Goal: Information Seeking & Learning: Learn about a topic

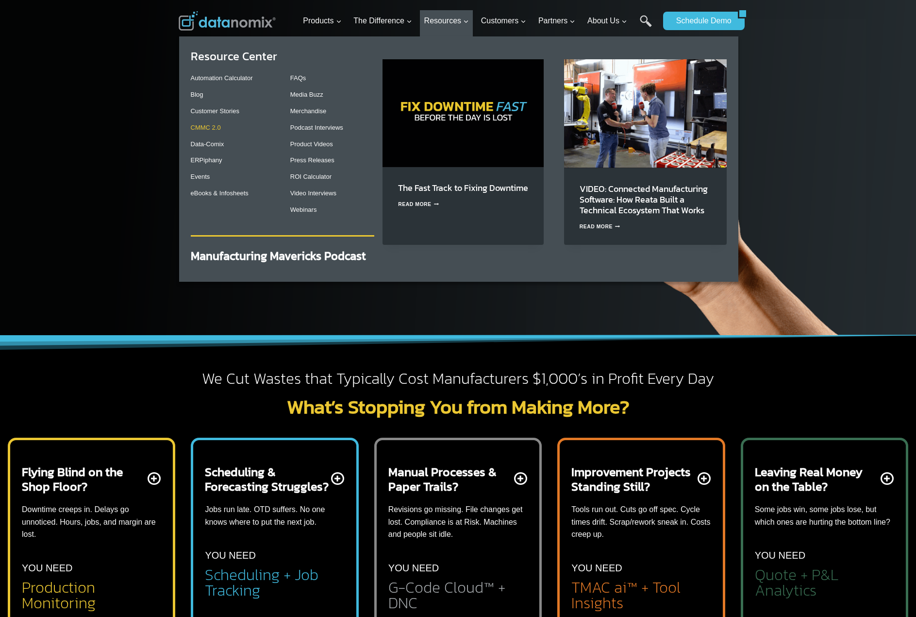
click at [201, 126] on link "CMMC 2.0" at bounding box center [206, 127] width 30 height 7
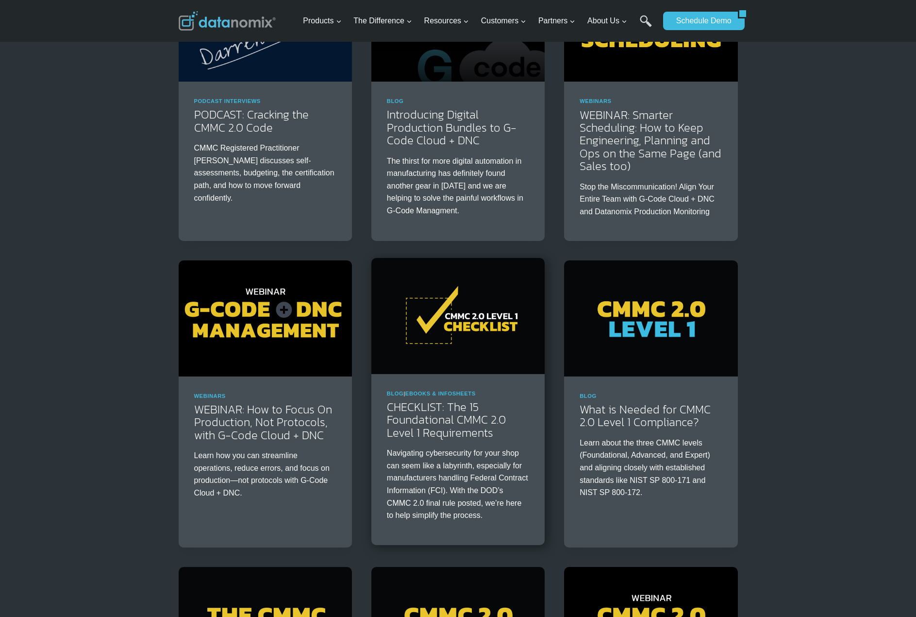
scroll to position [208, 0]
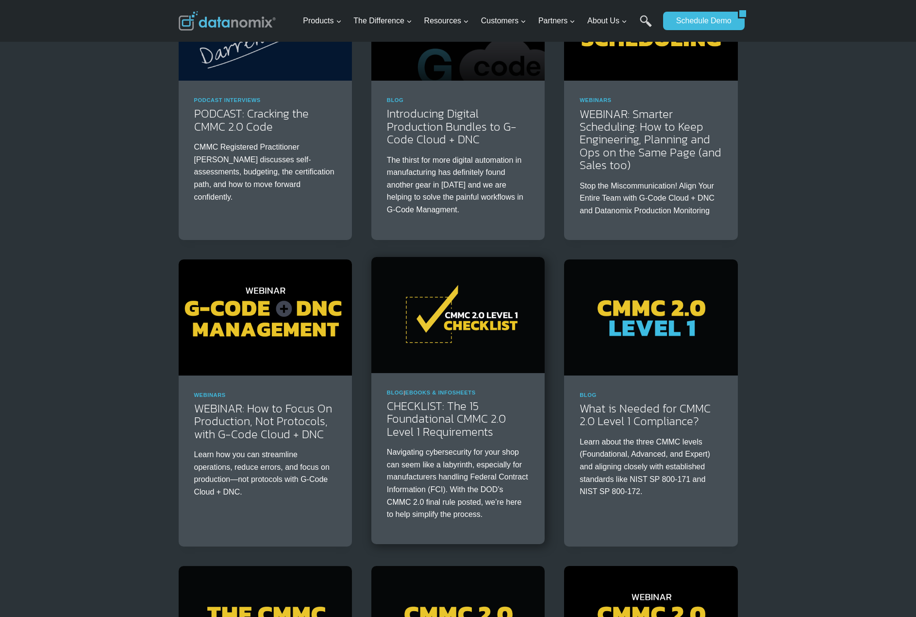
click at [455, 352] on img at bounding box center [457, 315] width 173 height 116
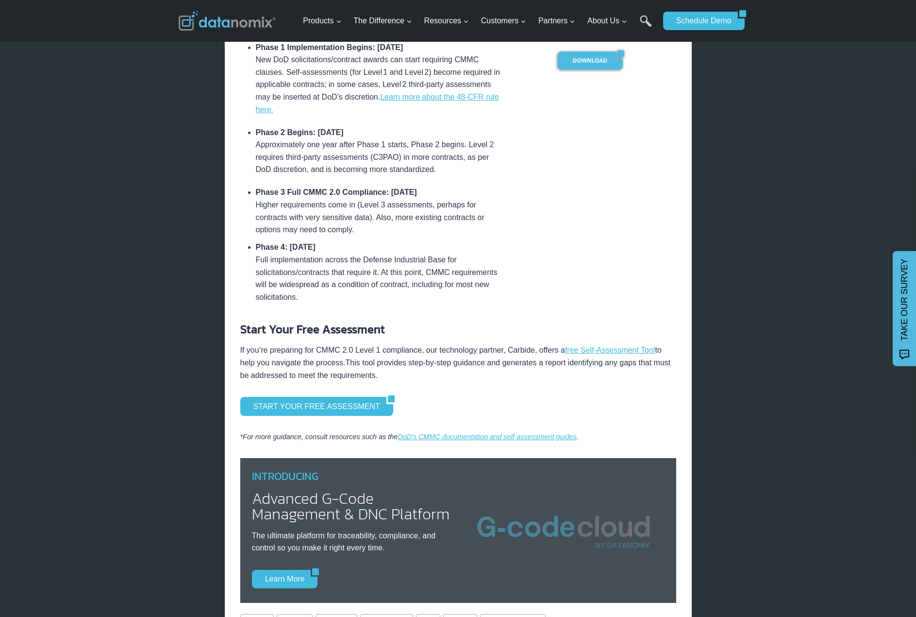
scroll to position [770, 0]
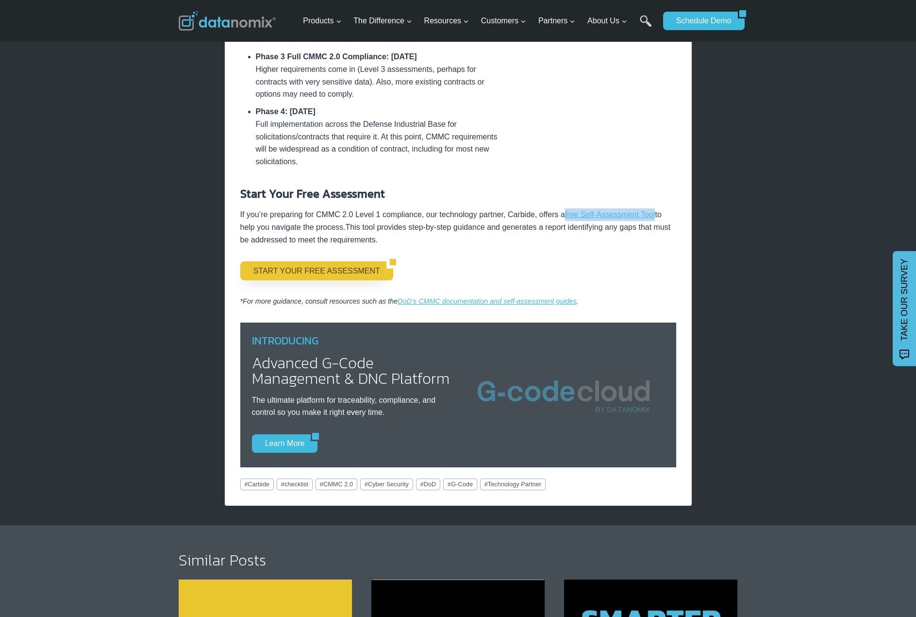
click at [342, 280] on link "START YOUR FREE ASSESSMENT" at bounding box center [313, 270] width 146 height 18
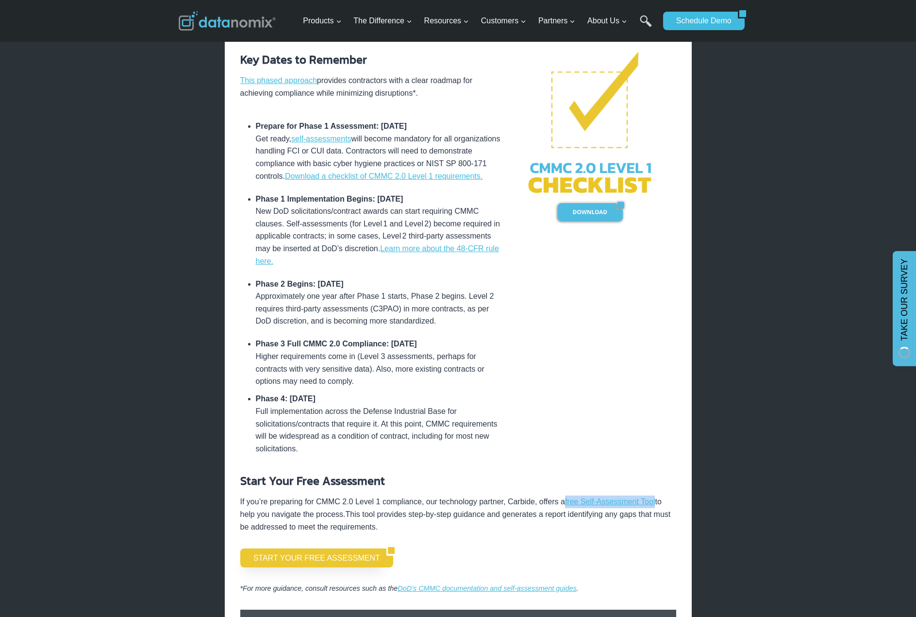
scroll to position [481, 0]
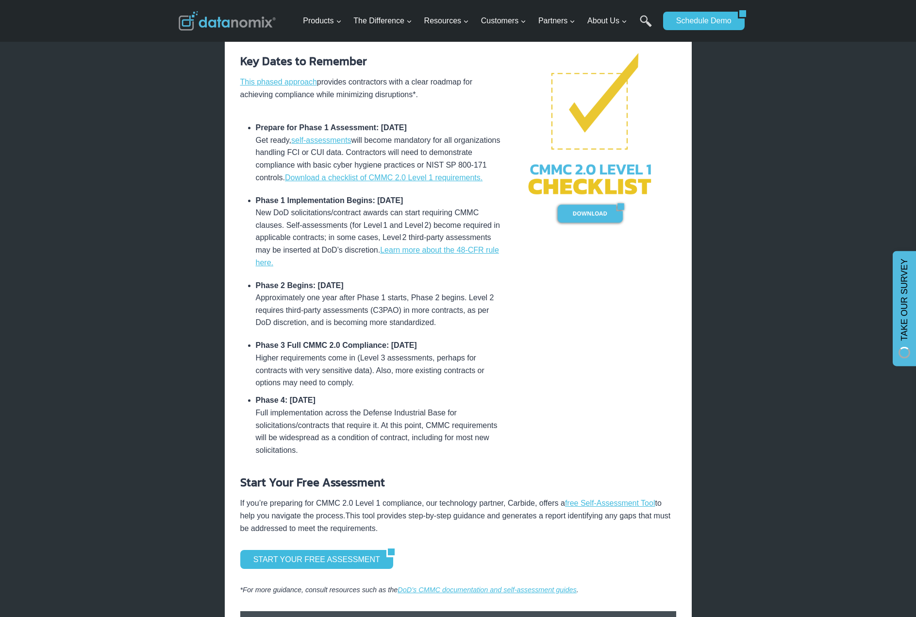
click at [389, 117] on li "Prepare for Phase 1 Assessment: January 2025 Get ready, self-assessments will b…" at bounding box center [379, 152] width 246 height 72
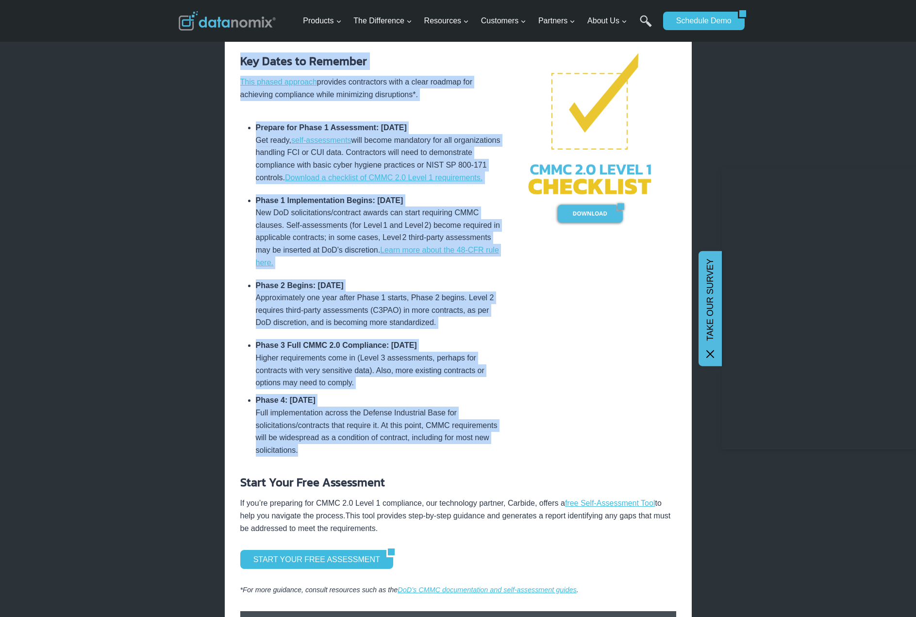
drag, startPoint x: 333, startPoint y: 148, endPoint x: 459, endPoint y: 464, distance: 340.5
click at [459, 456] on div "Key Dates to Remember This phased approach provides contractors with a clear ro…" at bounding box center [371, 253] width 262 height 403
copy div "Key Dates to Remember This phased approach provides contractors with a clear ro…"
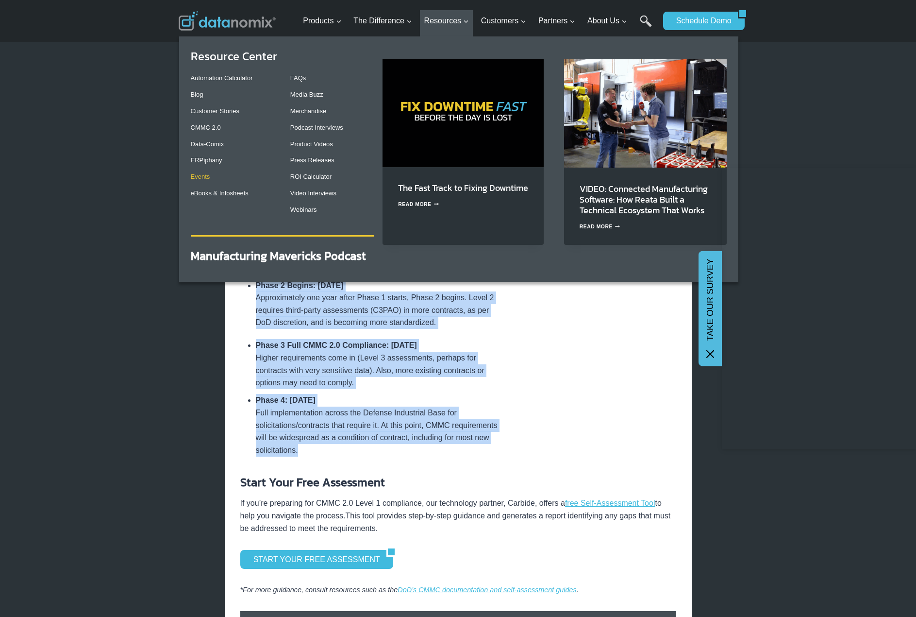
click at [199, 176] on link "Events" at bounding box center [200, 176] width 19 height 7
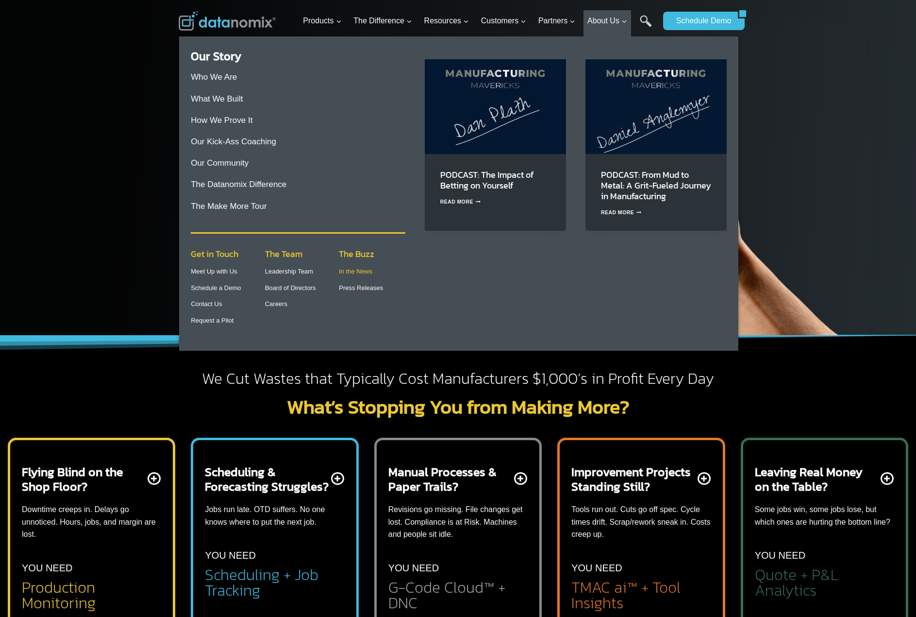
click at [359, 272] on link "In the News" at bounding box center [356, 271] width 34 height 7
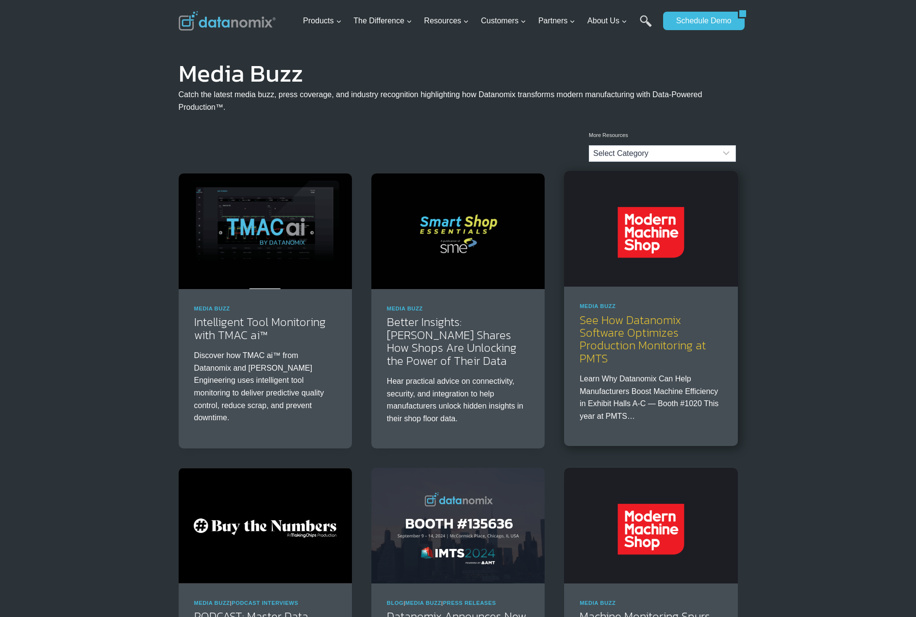
click at [644, 336] on link "See How Datanomix Software Optimizes Production Monitoring at PMTS" at bounding box center [643, 338] width 126 height 55
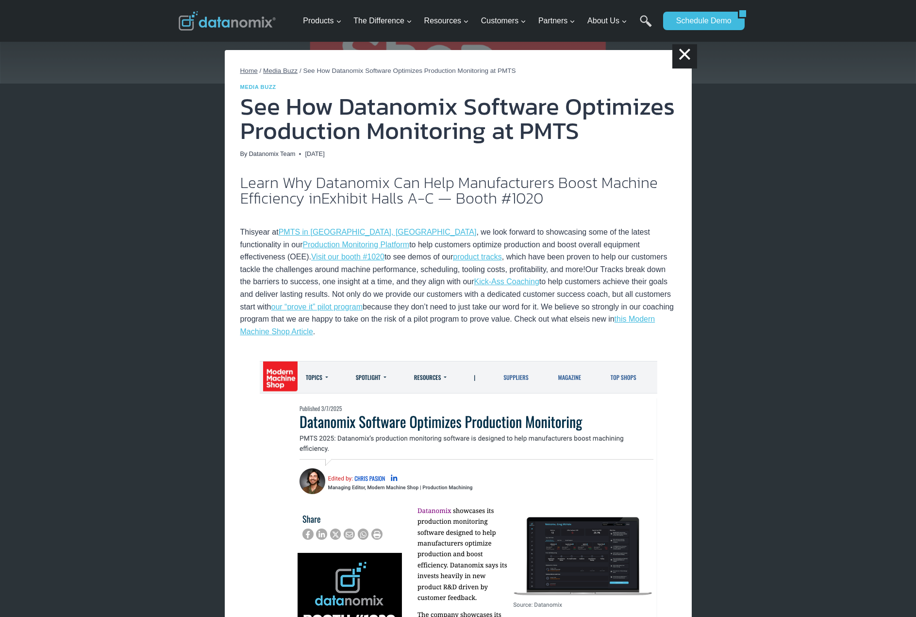
scroll to position [338, 0]
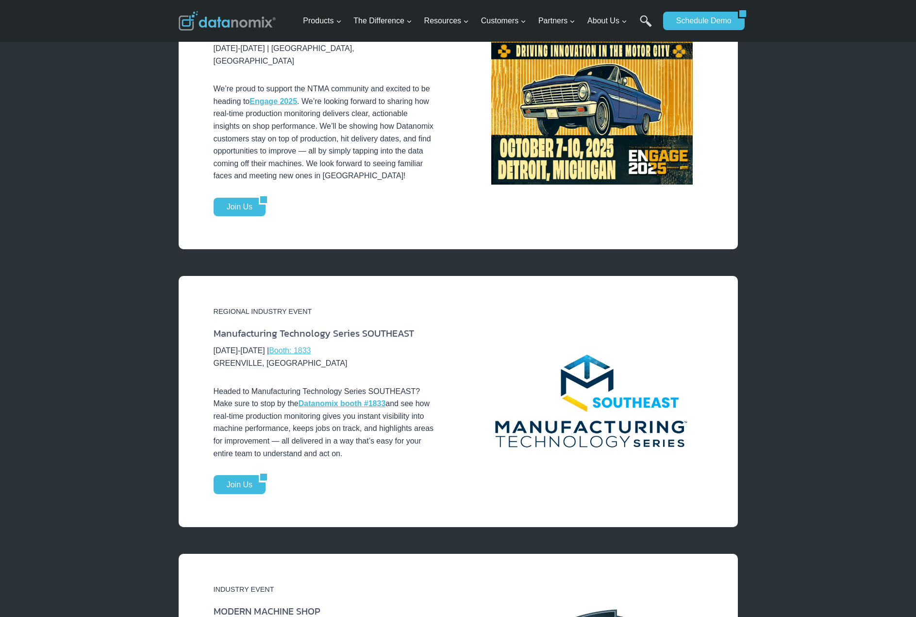
scroll to position [772, 0]
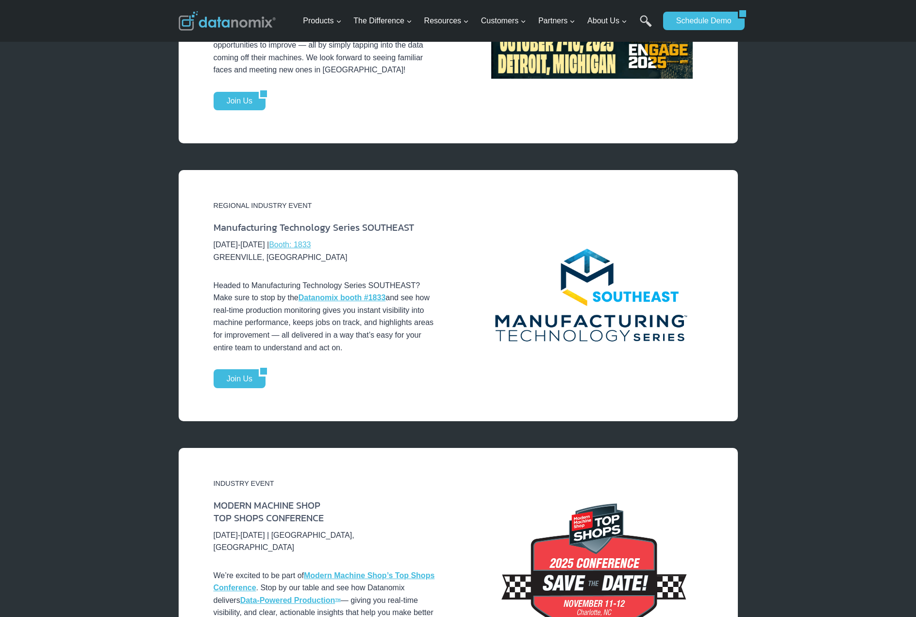
click at [806, 141] on div "INDUSTRY MEMBER EVENT NTMA ENGAGE [DATE]-[DATE] | [GEOGRAPHIC_DATA], [GEOGRAPHI…" at bounding box center [458, 12] width 916 height 302
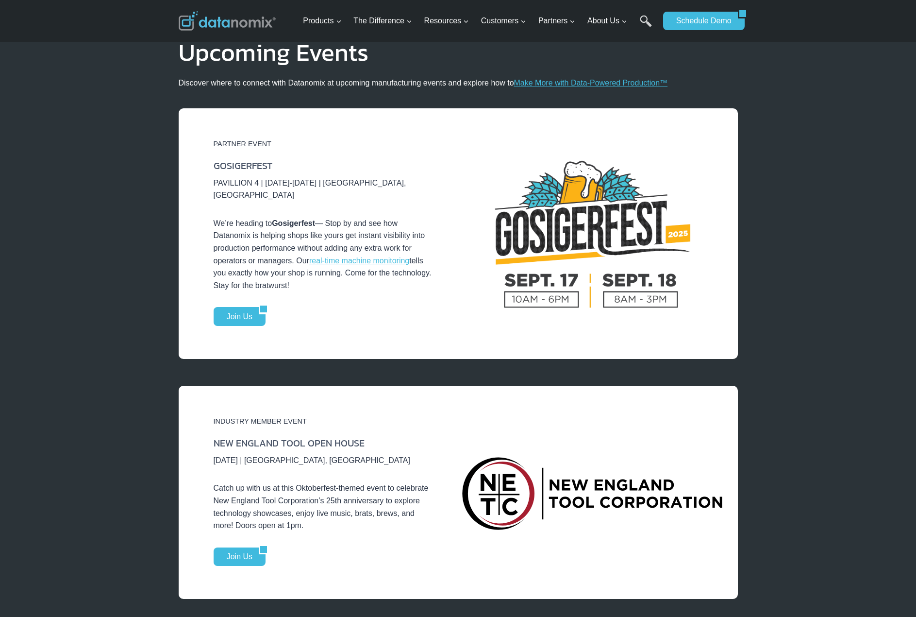
scroll to position [0, 0]
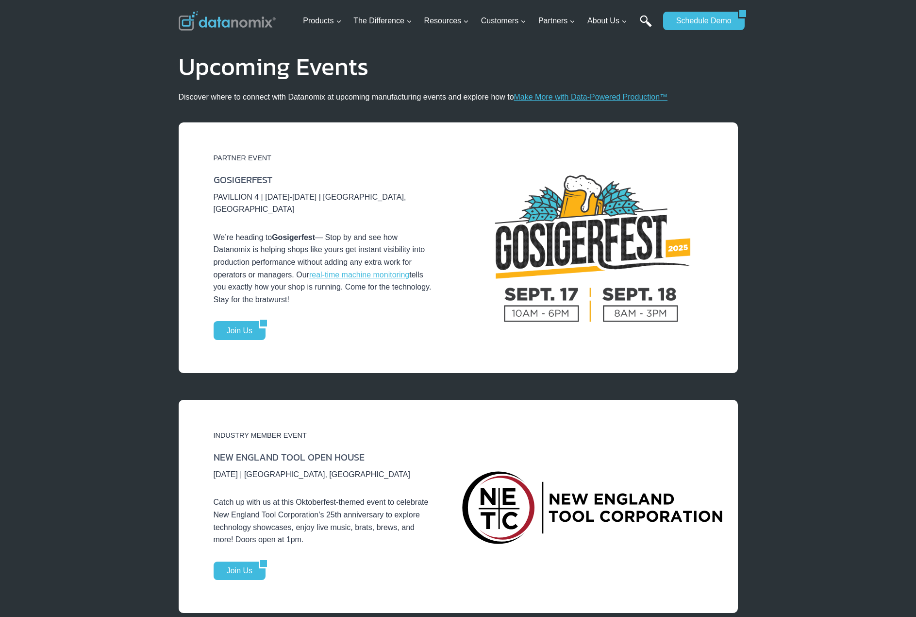
click at [641, 18] on link "Search" at bounding box center [646, 26] width 12 height 22
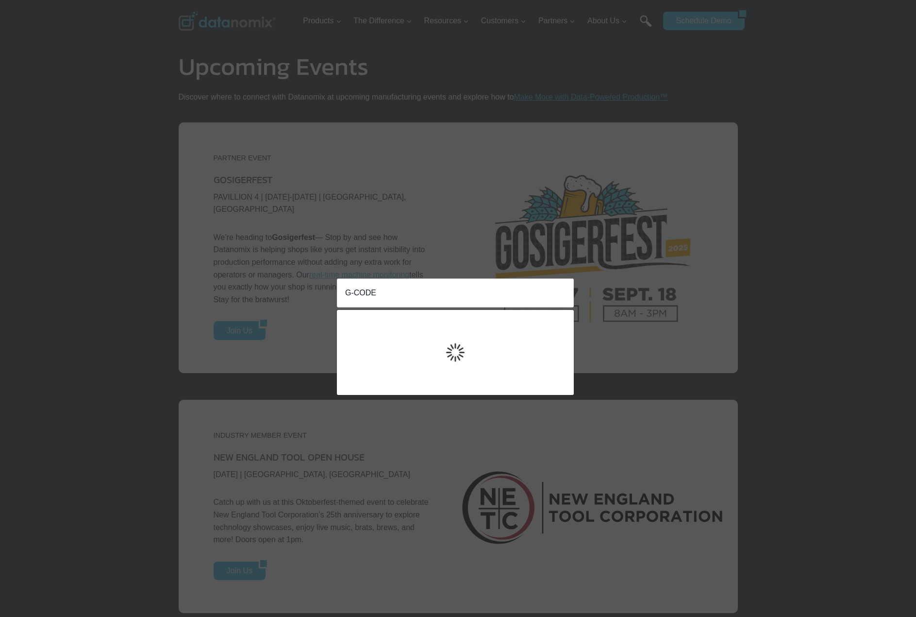
type input "G-CODE"
click input "Search" at bounding box center [0, 0] width 0 height 0
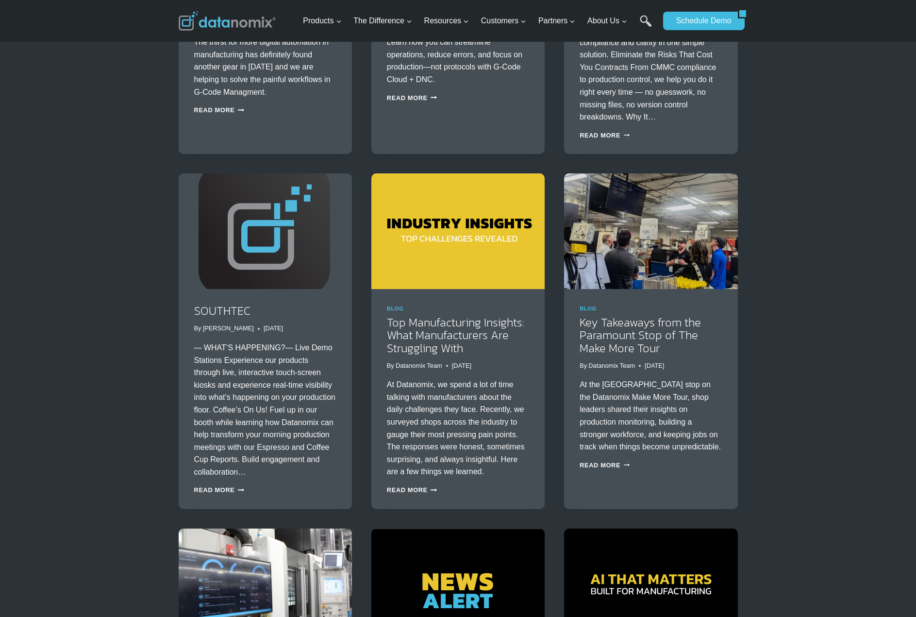
scroll to position [268, 0]
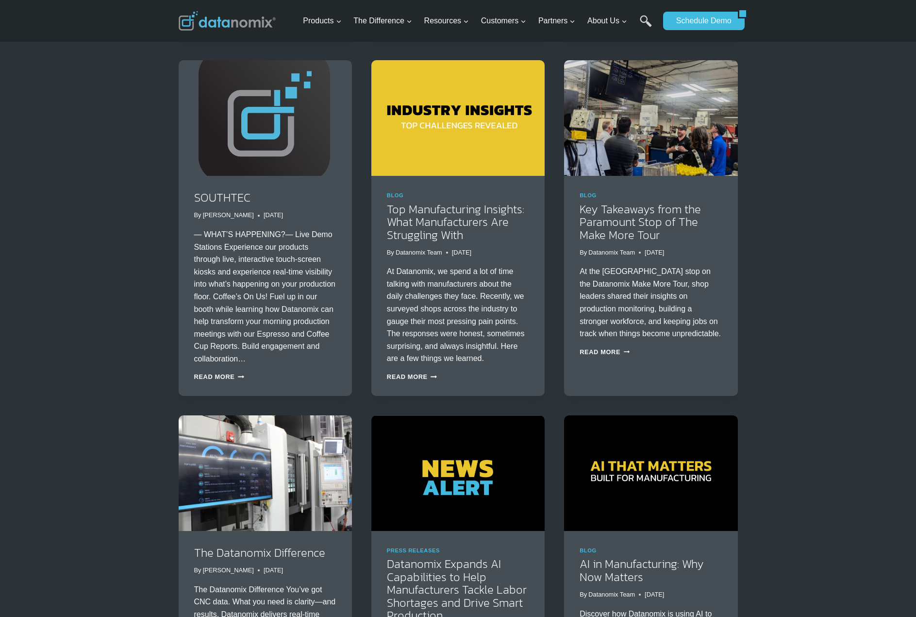
scroll to position [612, 0]
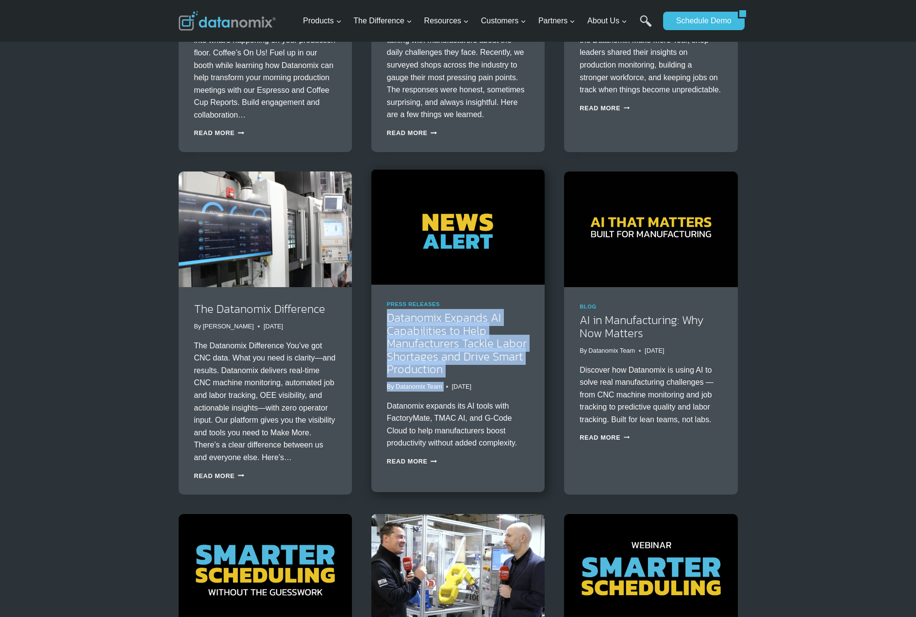
drag, startPoint x: 378, startPoint y: 317, endPoint x: 470, endPoint y: 377, distance: 109.8
click at [470, 377] on div "Press Releases Datanomix Expands AI Capabilities to Help Manufacturers Tackle L…" at bounding box center [457, 382] width 173 height 195
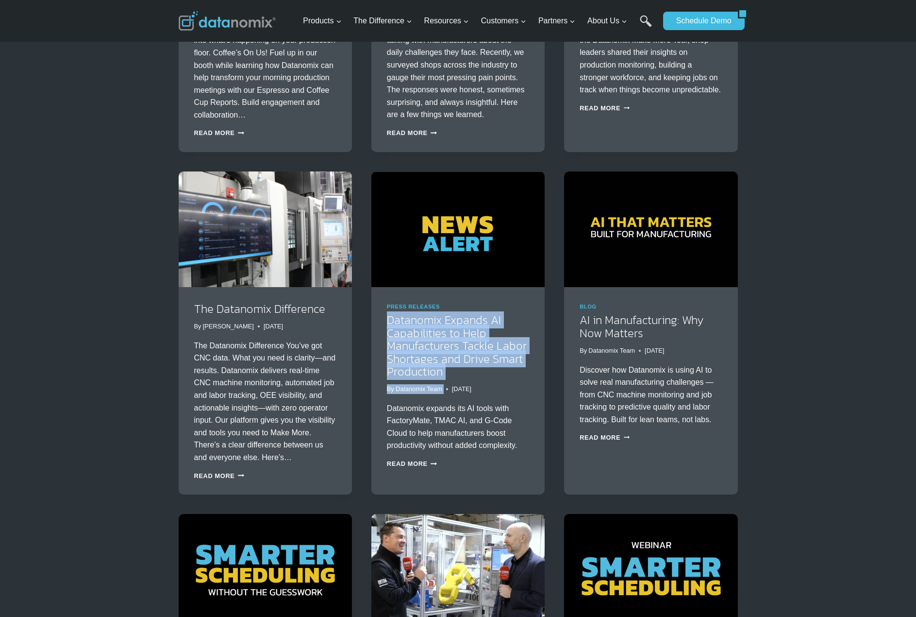
click at [369, 322] on div "Blog Introducing Digital Production Bundles to G-Code Cloud + DNC By Greg McHal…" at bounding box center [458, 326] width 559 height 1704
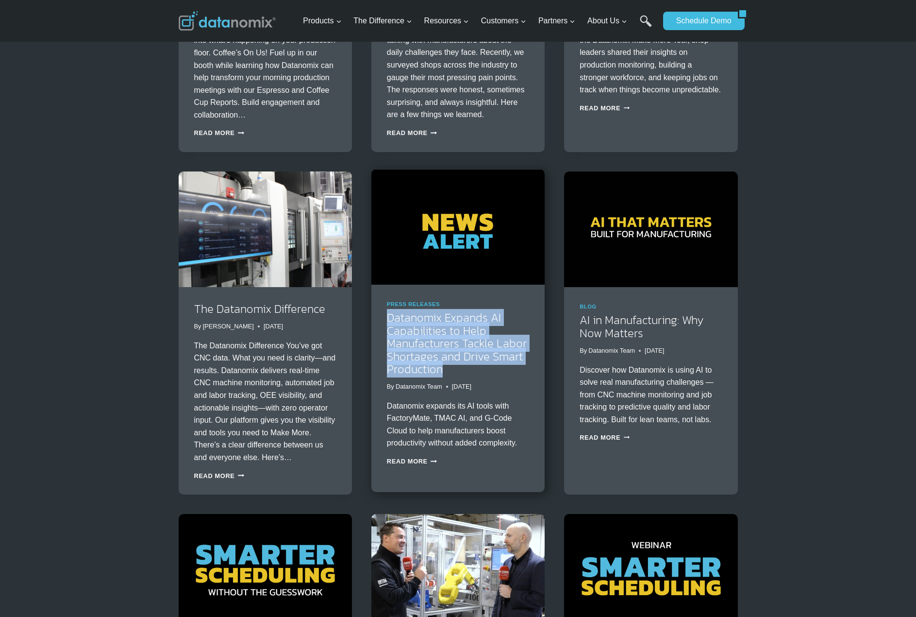
drag, startPoint x: 378, startPoint y: 318, endPoint x: 447, endPoint y: 371, distance: 87.9
click at [447, 371] on div "Press Releases Datanomix Expands AI Capabilities to Help Manufacturers Tackle L…" at bounding box center [457, 382] width 173 height 195
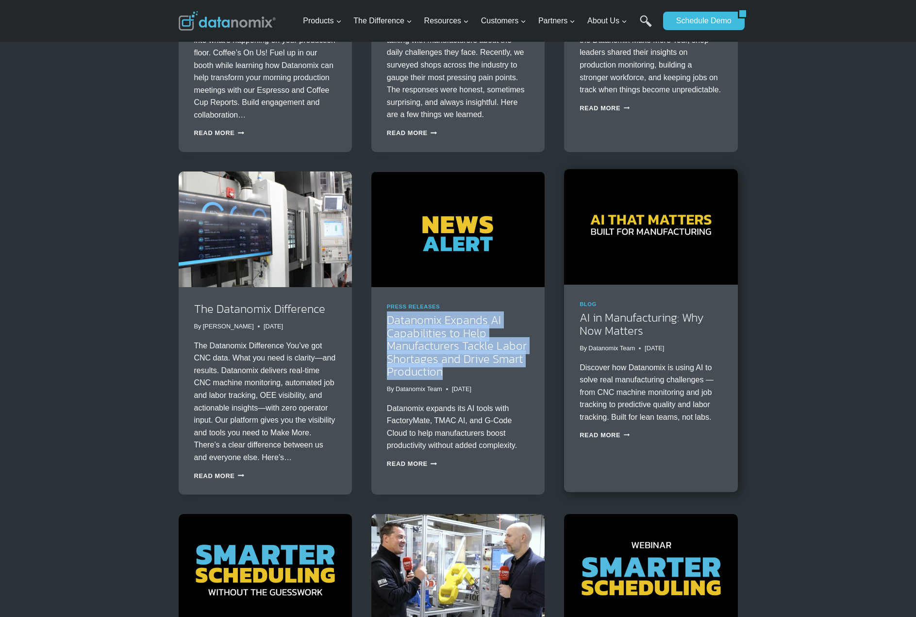
copy link "Datanomix Expands AI Capabilities to Help Manufacturers Tackle Labor Shortages …"
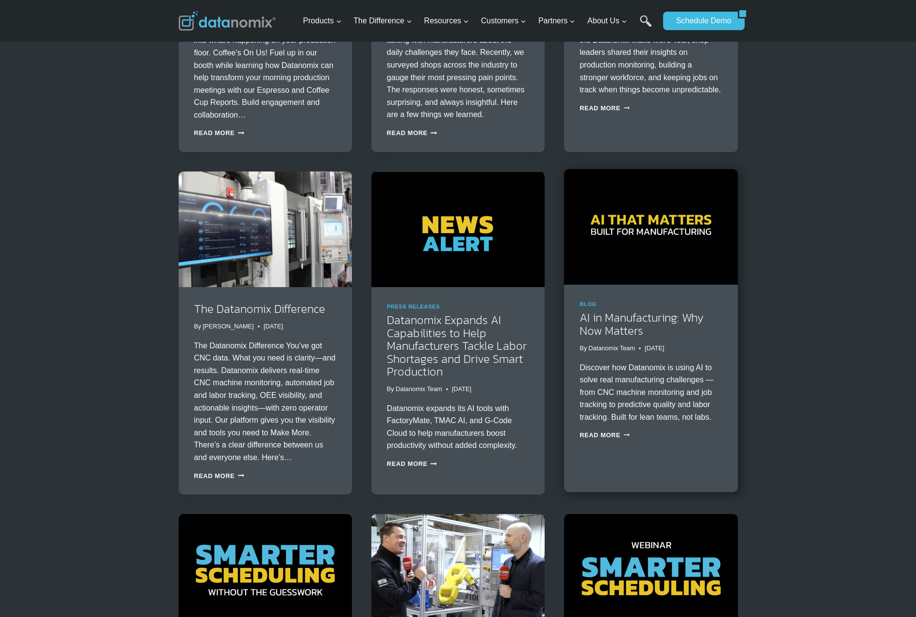
drag, startPoint x: 635, startPoint y: 337, endPoint x: 579, endPoint y: 322, distance: 58.2
click at [579, 322] on div "Blog AI in Manufacturing: Why Now Matters By Datanomix Team June 2, 2025 June 9…" at bounding box center [650, 369] width 173 height 169
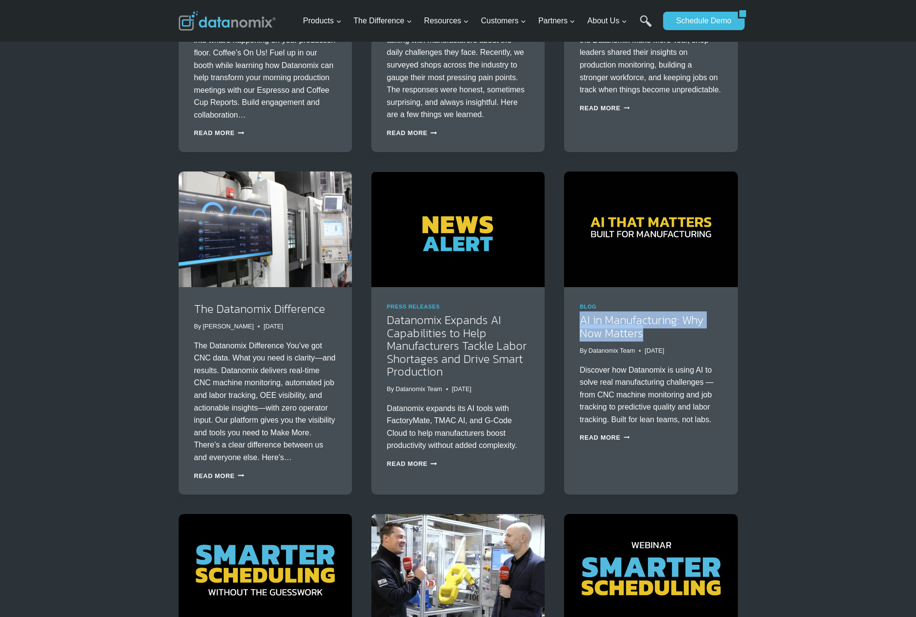
drag, startPoint x: 572, startPoint y: 313, endPoint x: 809, endPoint y: 337, distance: 238.2
click at [653, 336] on div "Blog AI in Manufacturing: Why Now Matters By Datanomix Team June 2, 2025 June 9…" at bounding box center [650, 371] width 173 height 169
copy link "AI in Manufacturing: Why Now Matters"
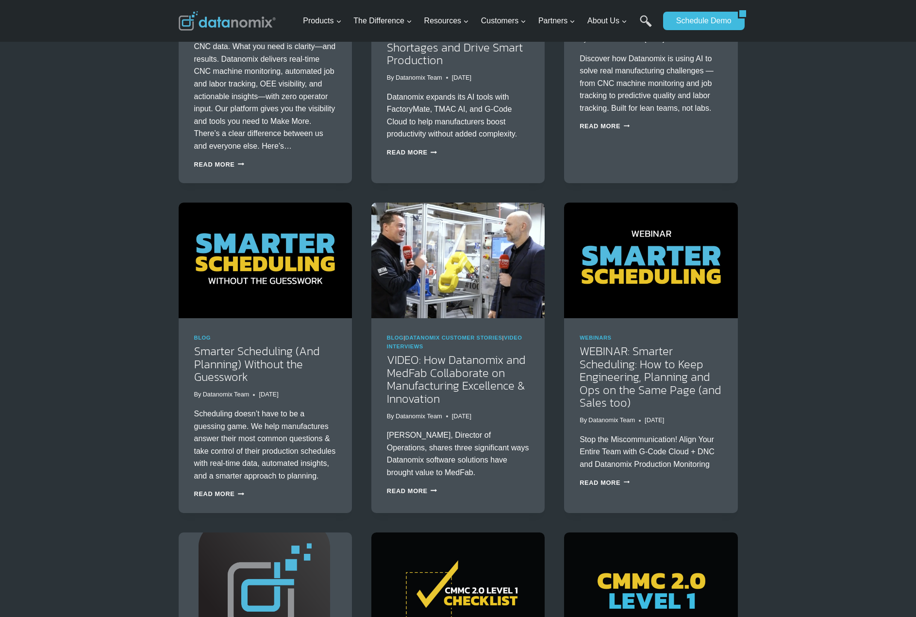
scroll to position [998, 0]
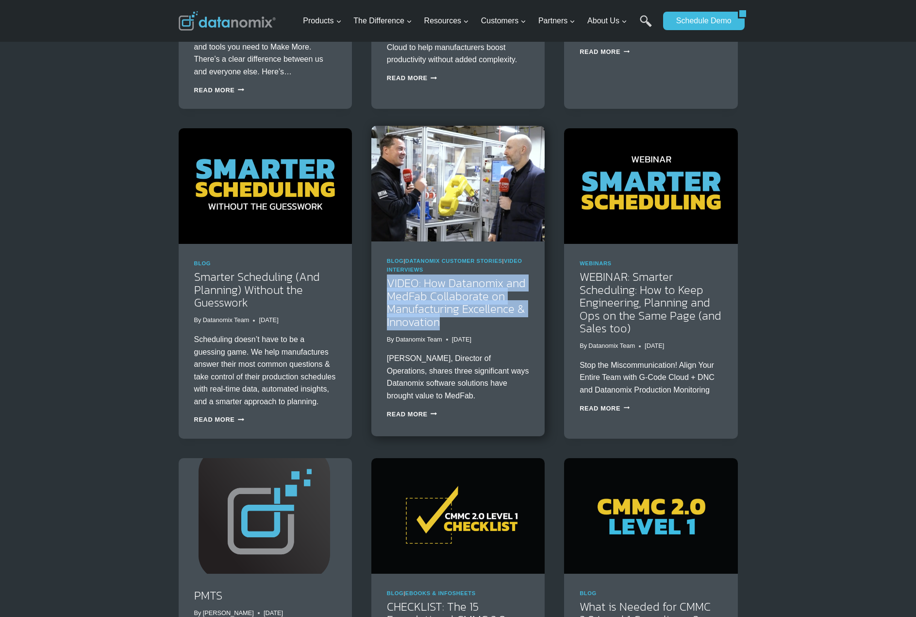
drag, startPoint x: 374, startPoint y: 281, endPoint x: 449, endPoint y: 321, distance: 84.3
click at [449, 321] on div "Blog | Datanomix Customer Stories | Video Interviews VIDEO: How Datanomix and M…" at bounding box center [457, 336] width 173 height 191
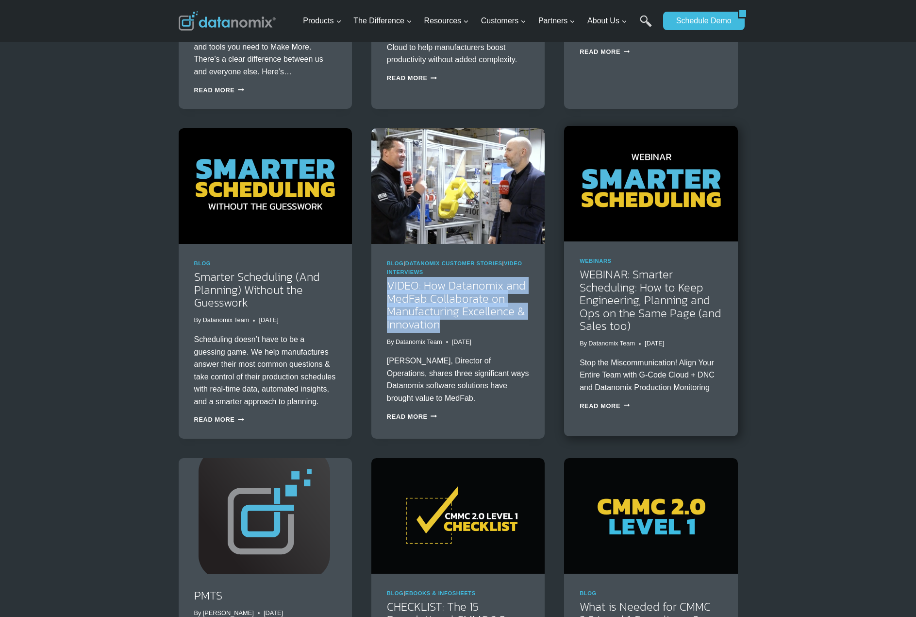
copy link "VIDEO: How Datanomix and MedFab Collaborate on Manufacturing Excellence & Innov…"
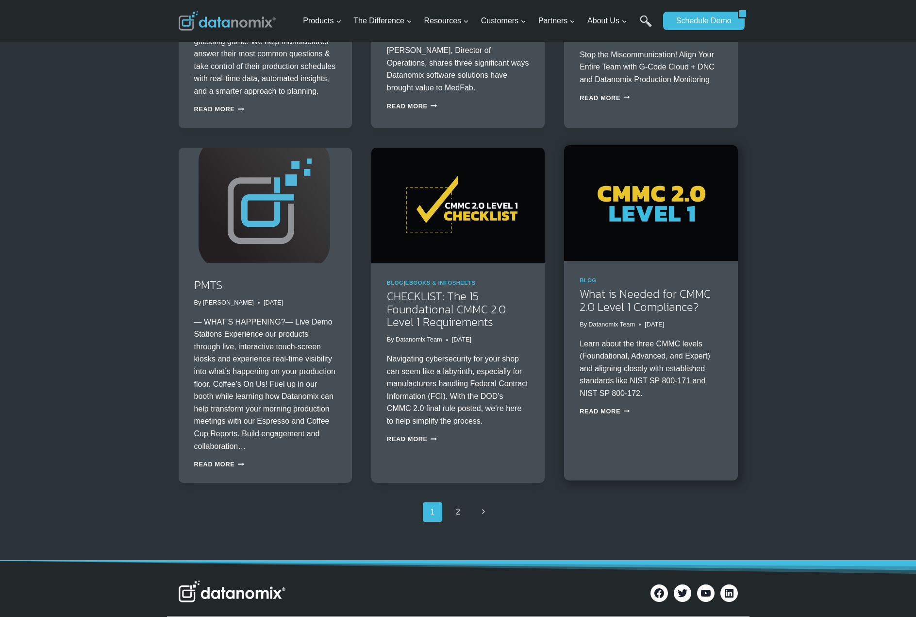
scroll to position [1389, 0]
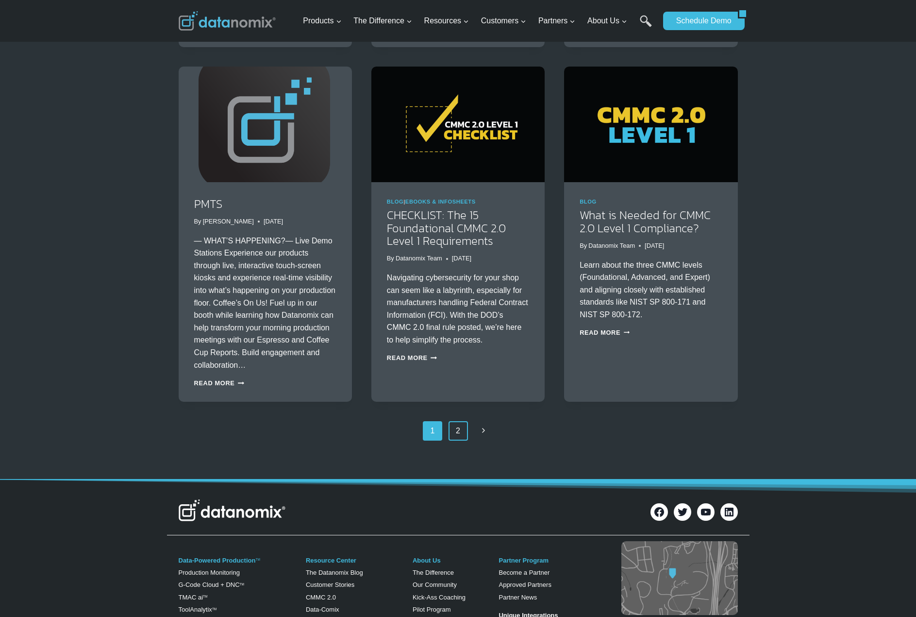
click at [457, 440] on link "2" at bounding box center [458, 430] width 19 height 19
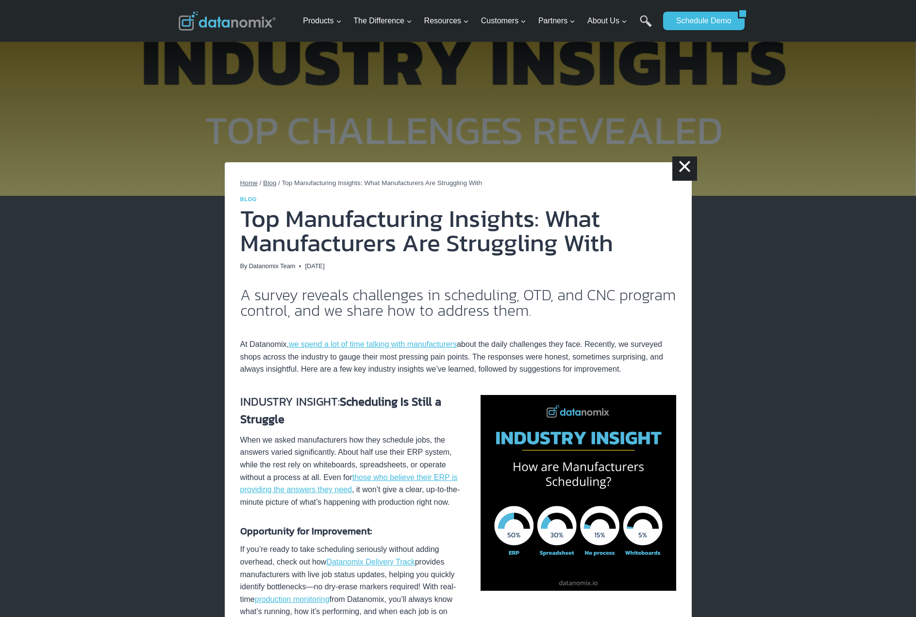
click at [355, 224] on h1 "Top Manufacturing Insights: What Manufacturers Are Struggling With" at bounding box center [458, 230] width 436 height 49
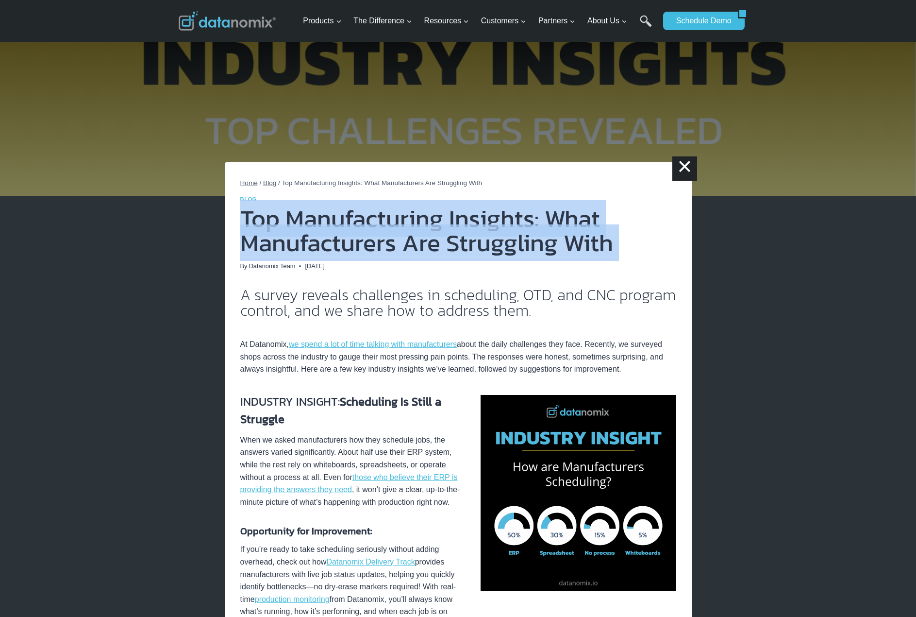
click at [355, 224] on h1 "Top Manufacturing Insights: What Manufacturers Are Struggling With" at bounding box center [458, 230] width 436 height 49
copy header "Top Manufacturing Insights: What Manufacturers Are Struggling With"
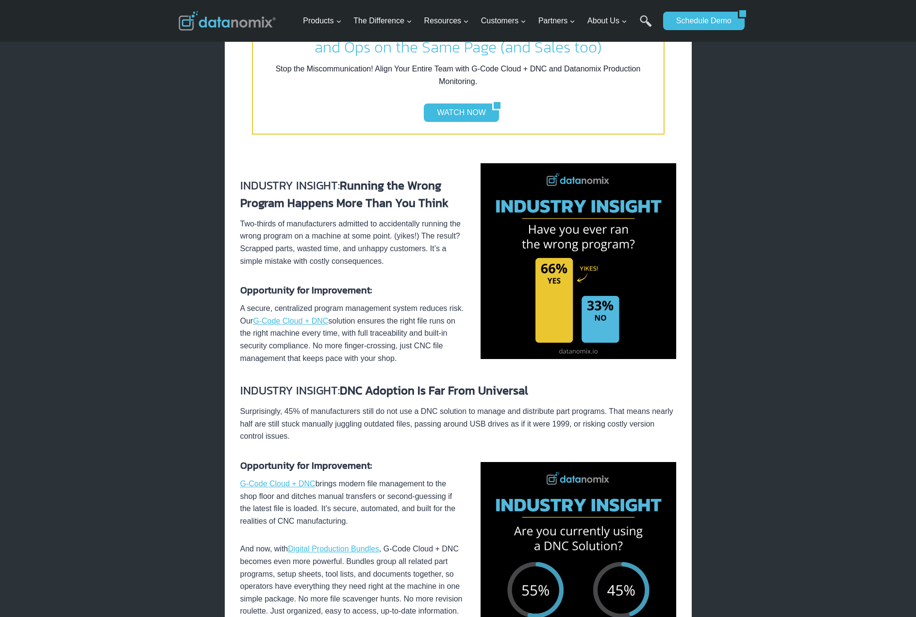
scroll to position [1106, 0]
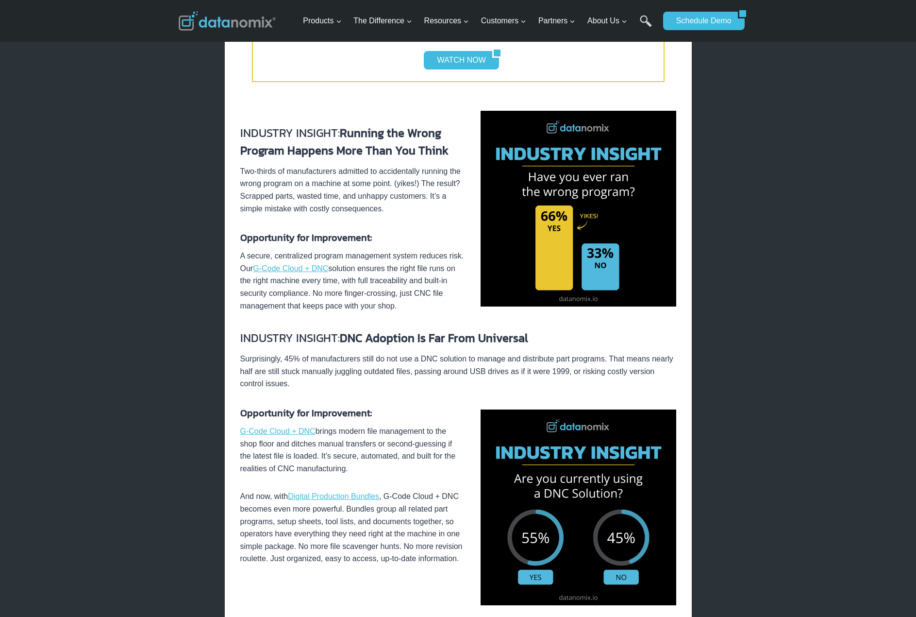
drag, startPoint x: 624, startPoint y: 455, endPoint x: 668, endPoint y: 11, distance: 446.9
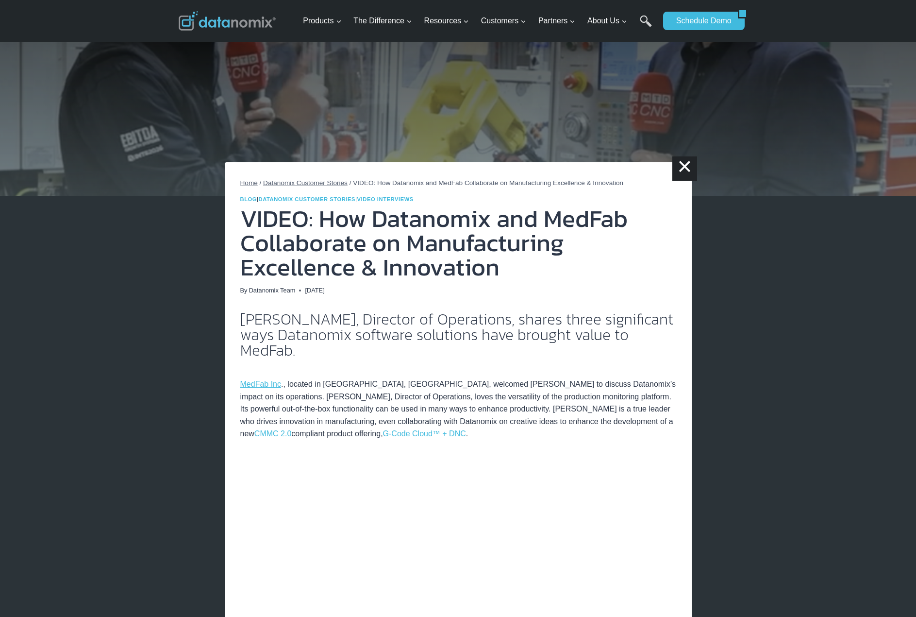
drag, startPoint x: 673, startPoint y: 271, endPoint x: 730, endPoint y: 279, distance: 57.8
click at [673, 272] on h1 "VIDEO: How Datanomix and MedFab Collaborate on Manufacturing Excellence & Innov…" at bounding box center [458, 242] width 436 height 73
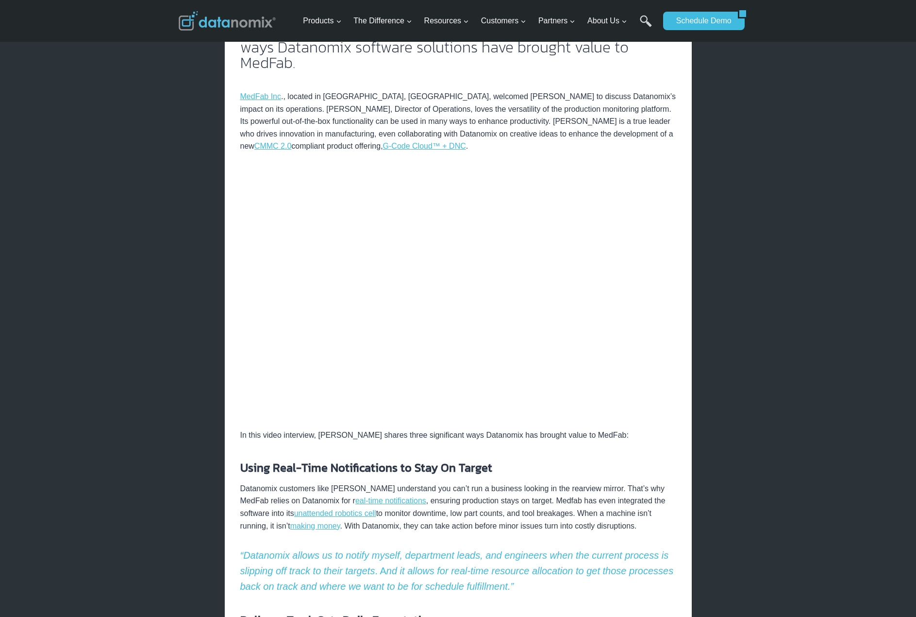
scroll to position [285, 0]
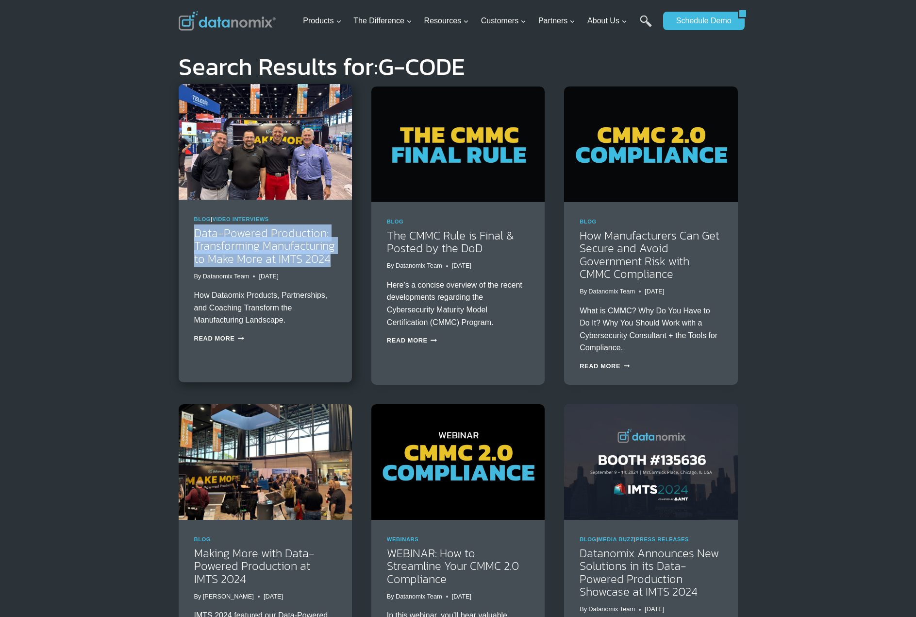
drag, startPoint x: 171, startPoint y: 235, endPoint x: 331, endPoint y: 265, distance: 162.0
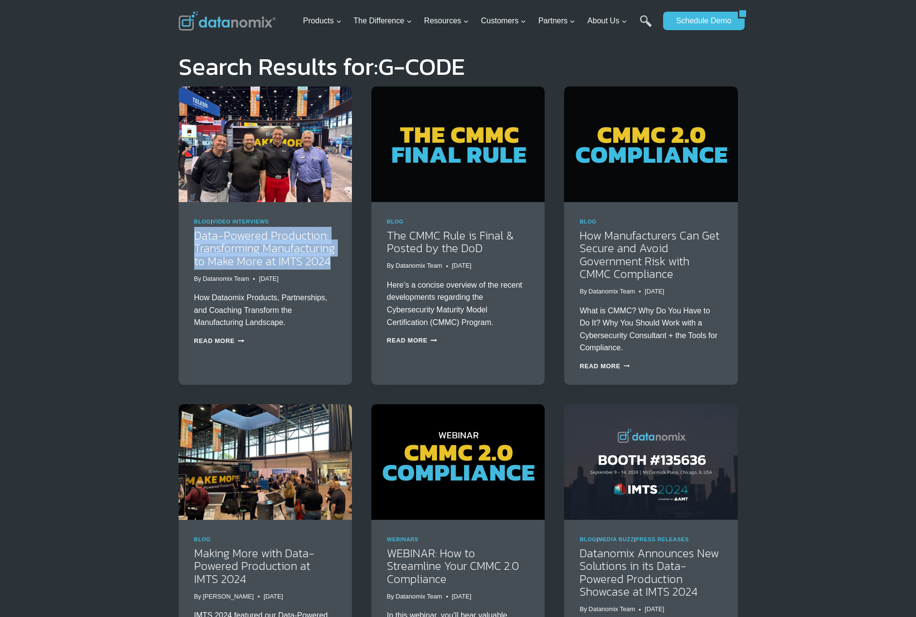
copy link "Data-Powered Production: Transforming Manufacturing to Make More at IMTS 2024"
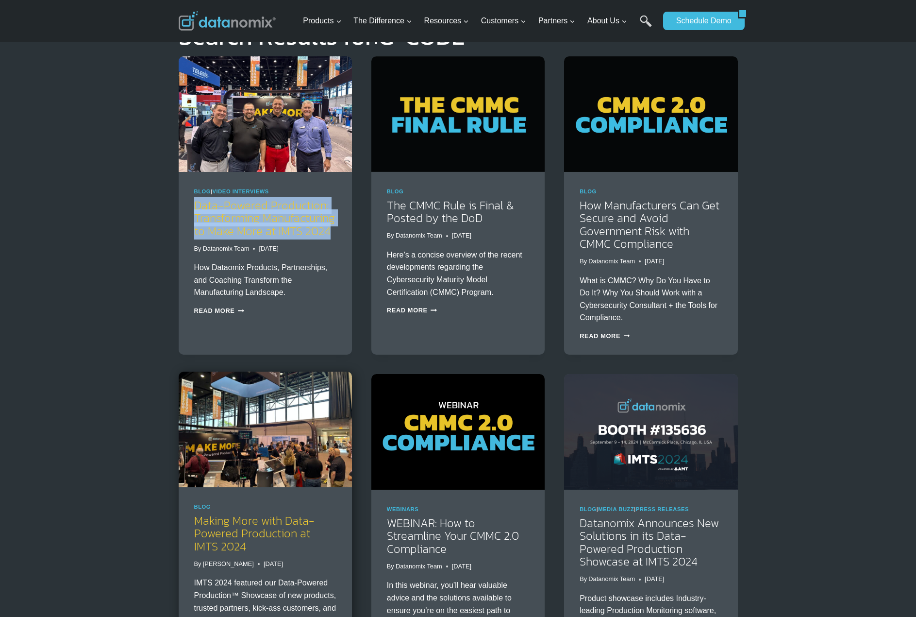
scroll to position [212, 0]
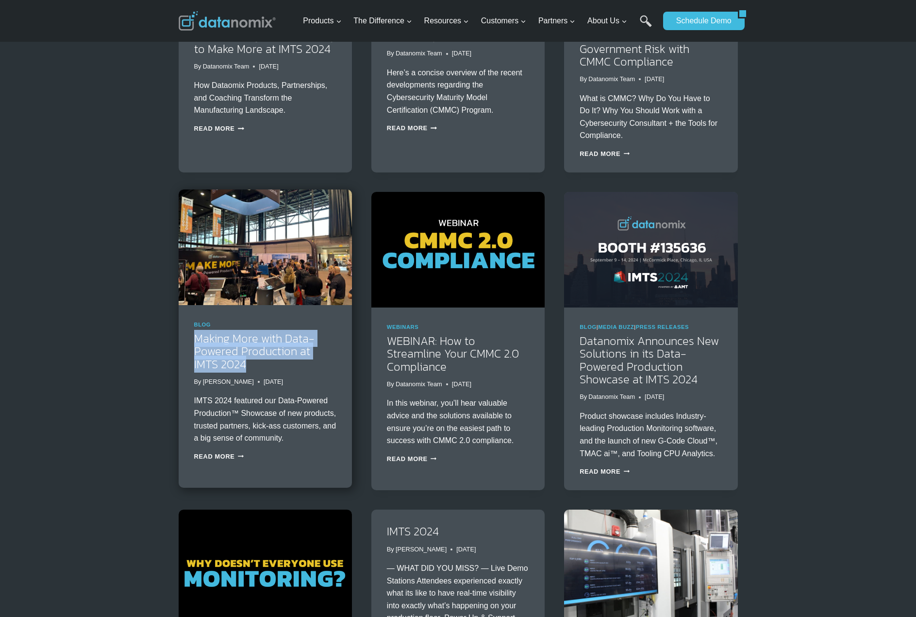
drag, startPoint x: 189, startPoint y: 338, endPoint x: 243, endPoint y: 362, distance: 58.9
click at [243, 362] on div "Blog Making More with Data-Powered Production at IMTS 2024 By Greg McHale Septe…" at bounding box center [265, 390] width 173 height 170
copy link "Making More with Data-Powered Production at IMTS 2024"
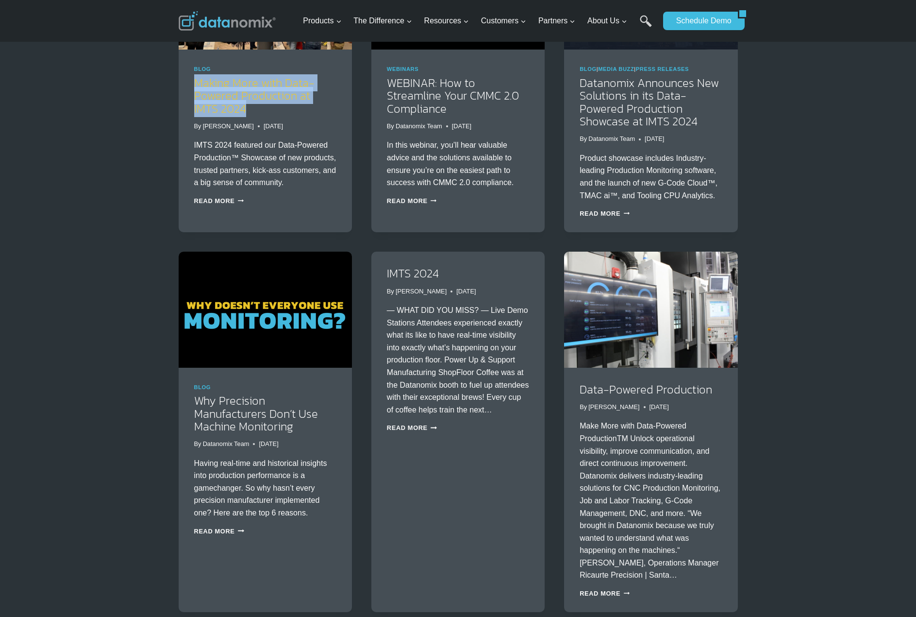
scroll to position [526, 0]
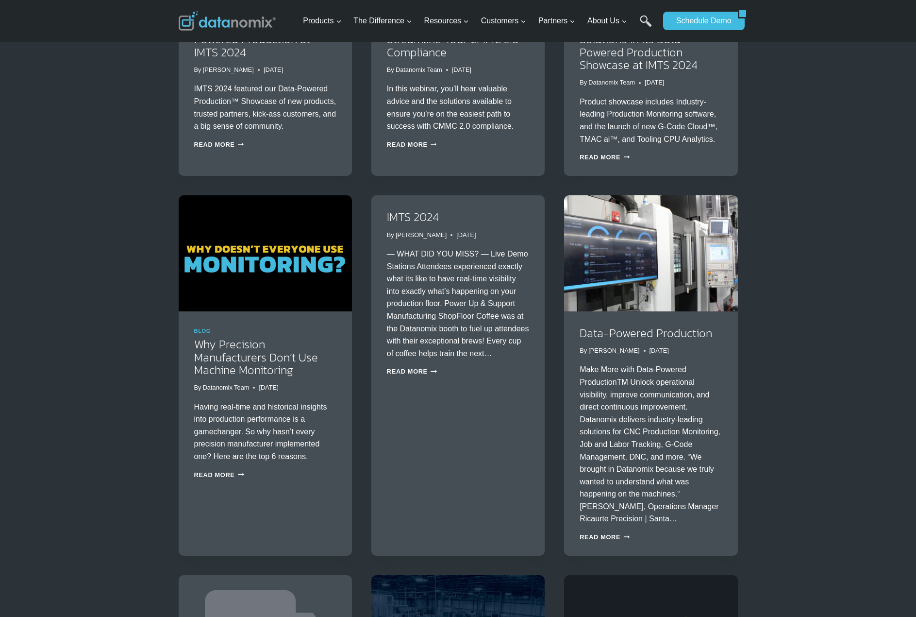
click at [831, 339] on div "Search Results for: G-CODE Blog | Video Interviews Data-Powered Production: Tra…" at bounding box center [458, 440] width 916 height 1825
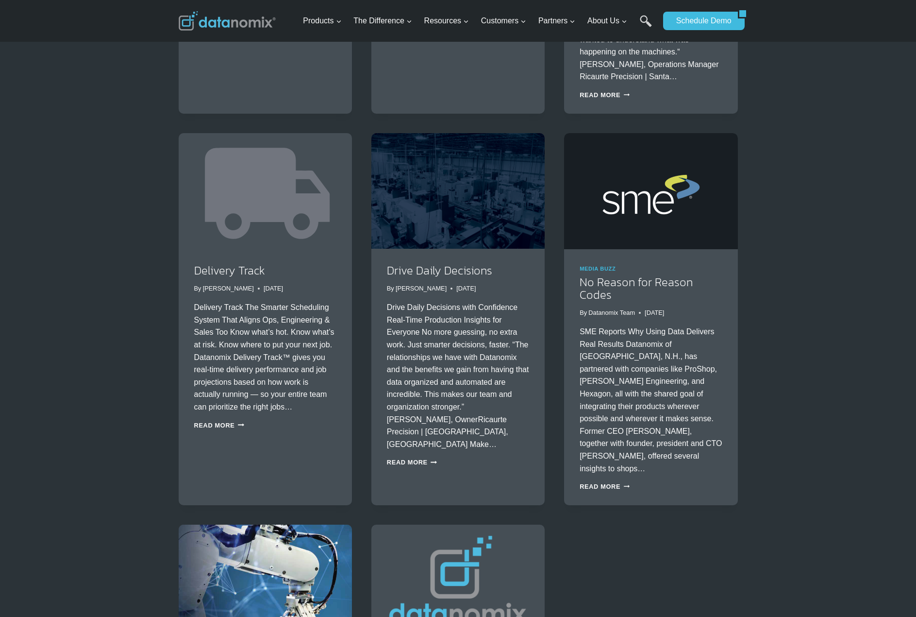
scroll to position [1124, 0]
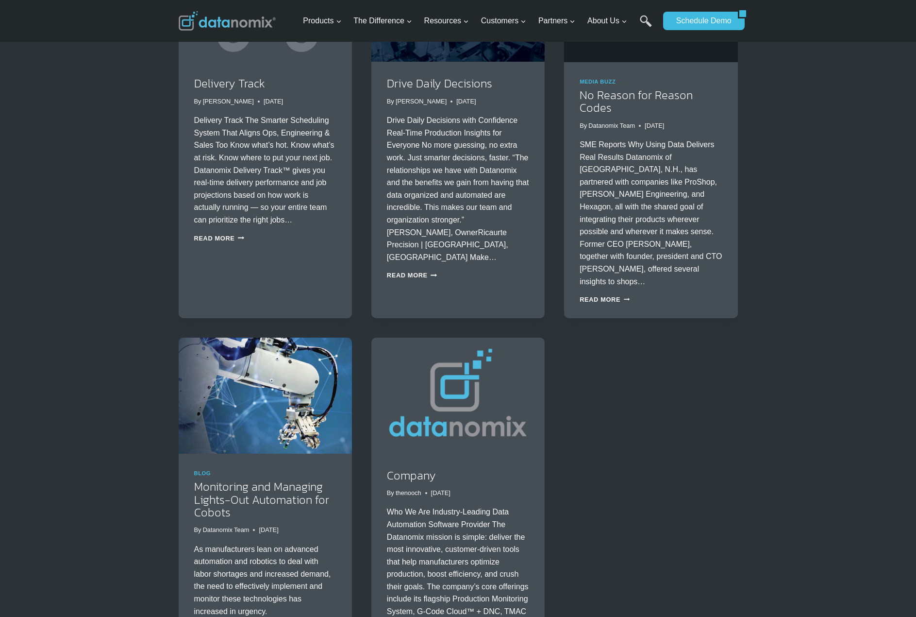
scroll to position [1156, 0]
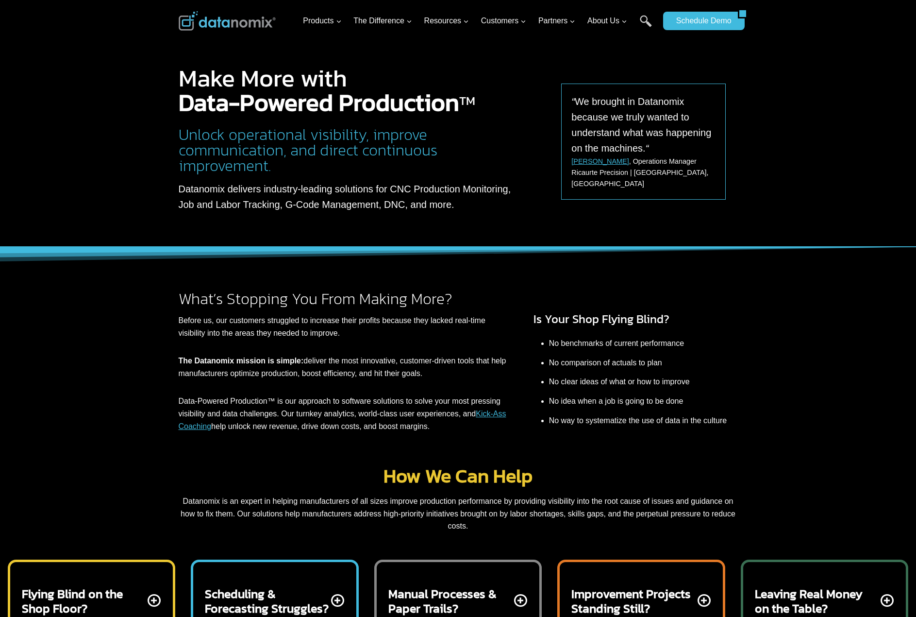
click at [791, 338] on div "What’s Stopping You From Making More? Before us, our customers struggled to inc…" at bounding box center [458, 345] width 916 height 196
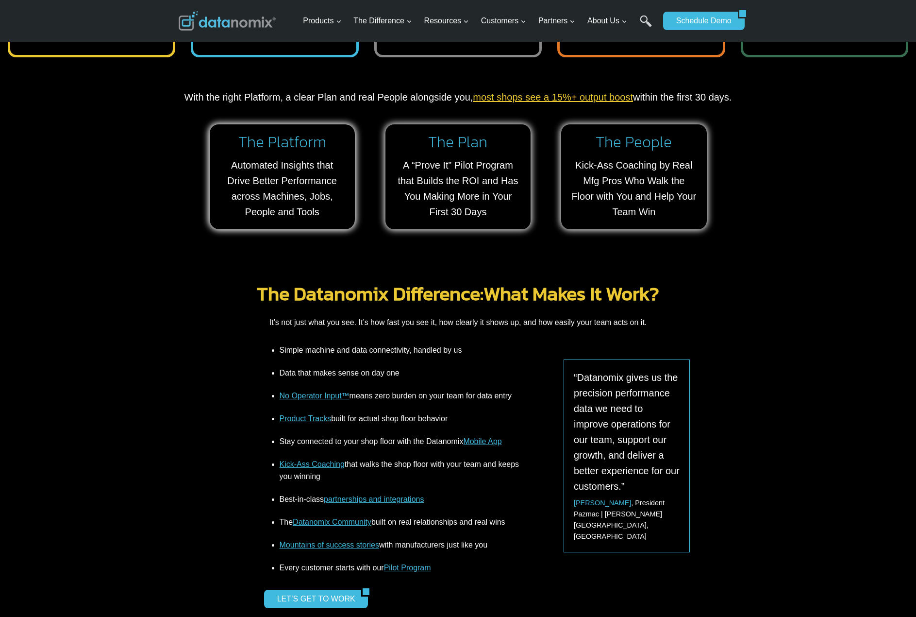
scroll to position [954, 0]
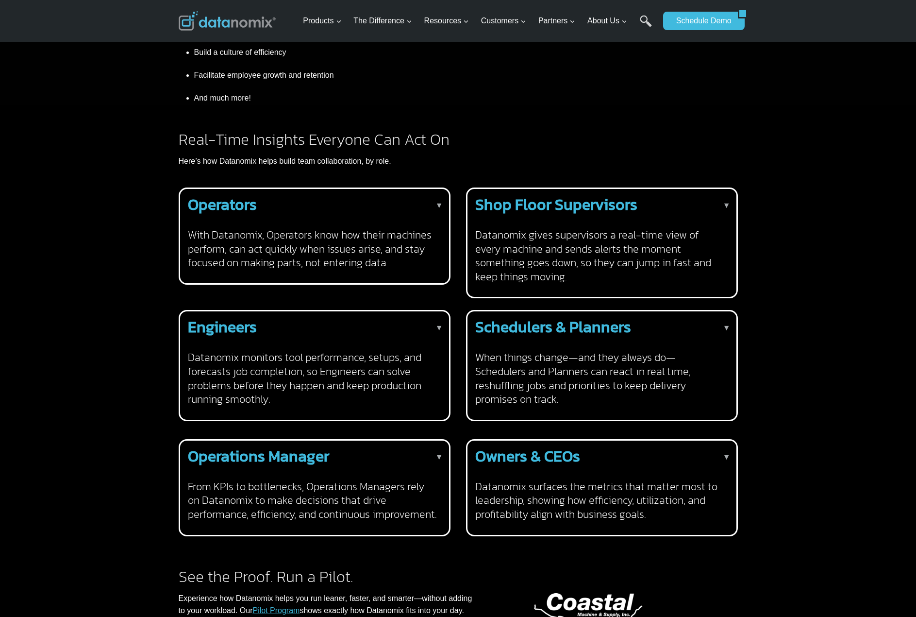
scroll to position [547, 0]
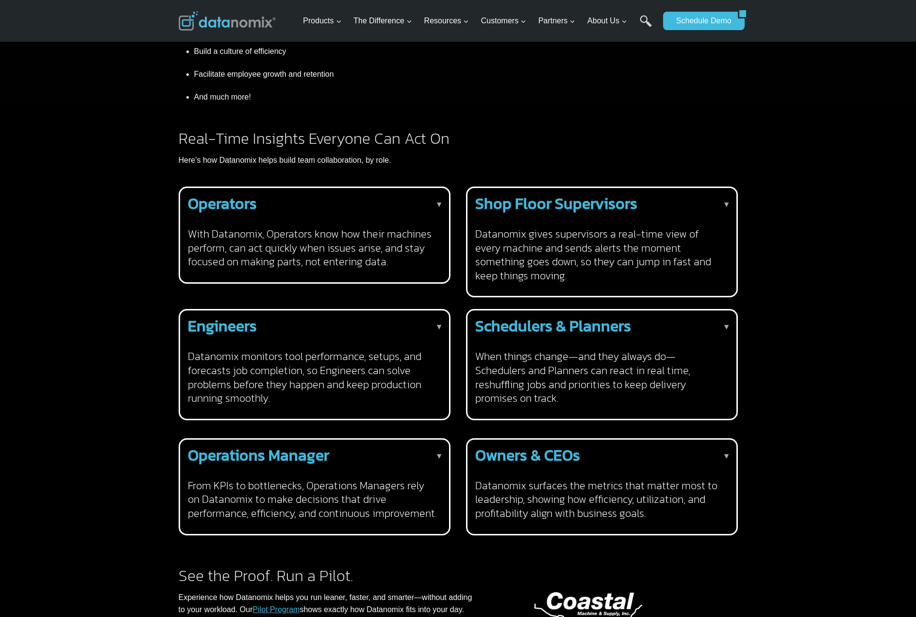
click at [633, 318] on h2 "Schedulers & Planners" at bounding box center [600, 326] width 250 height 16
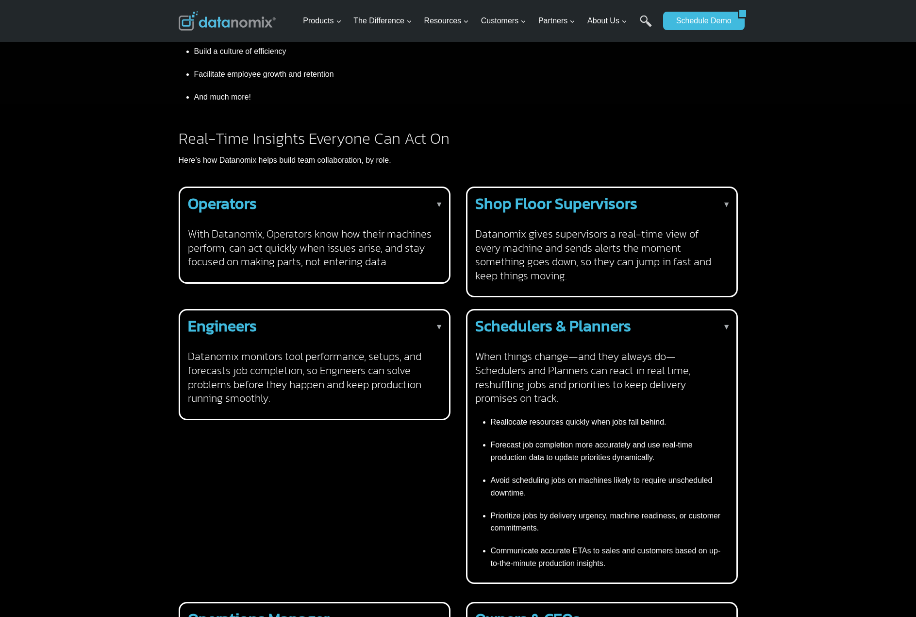
click at [632, 318] on h2 "Schedulers & Planners" at bounding box center [600, 326] width 250 height 16
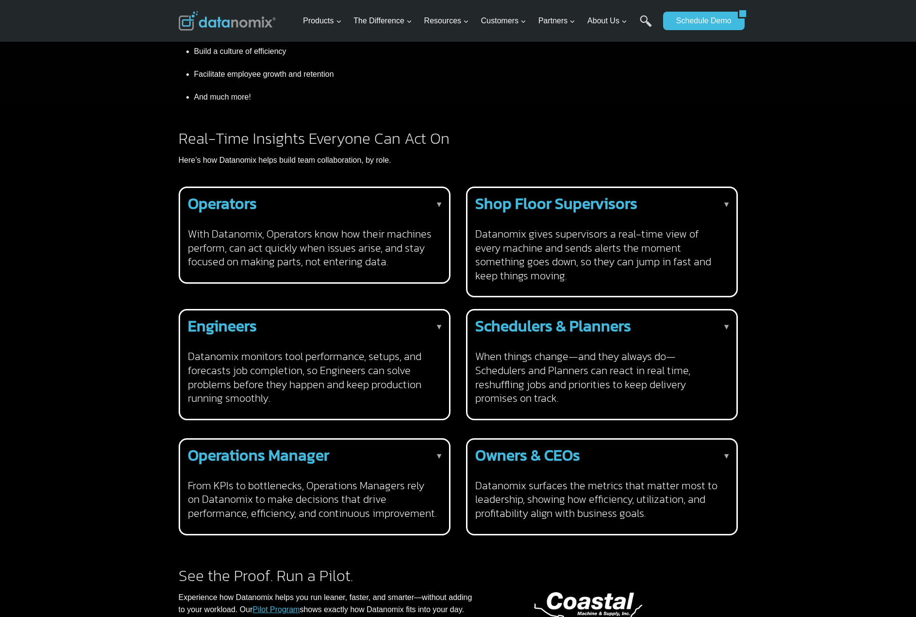
click at [322, 483] on h4 "From KPIs to bottlenecks, Operations Managers rely on Datanomix to make decisio…" at bounding box center [313, 500] width 250 height 42
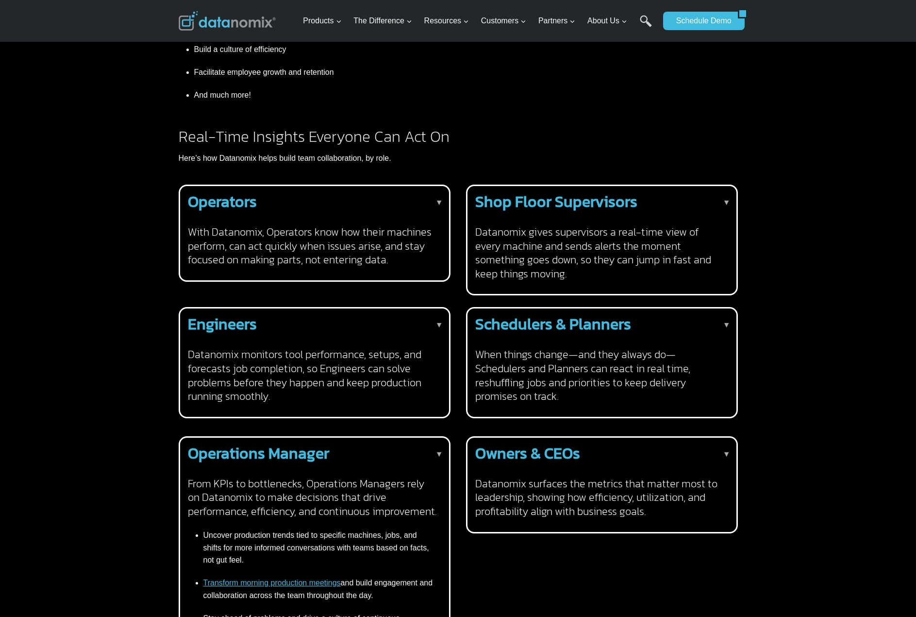
click at [324, 482] on h4 "From KPIs to bottlenecks, Operations Managers rely on Datanomix to make decisio…" at bounding box center [313, 498] width 250 height 42
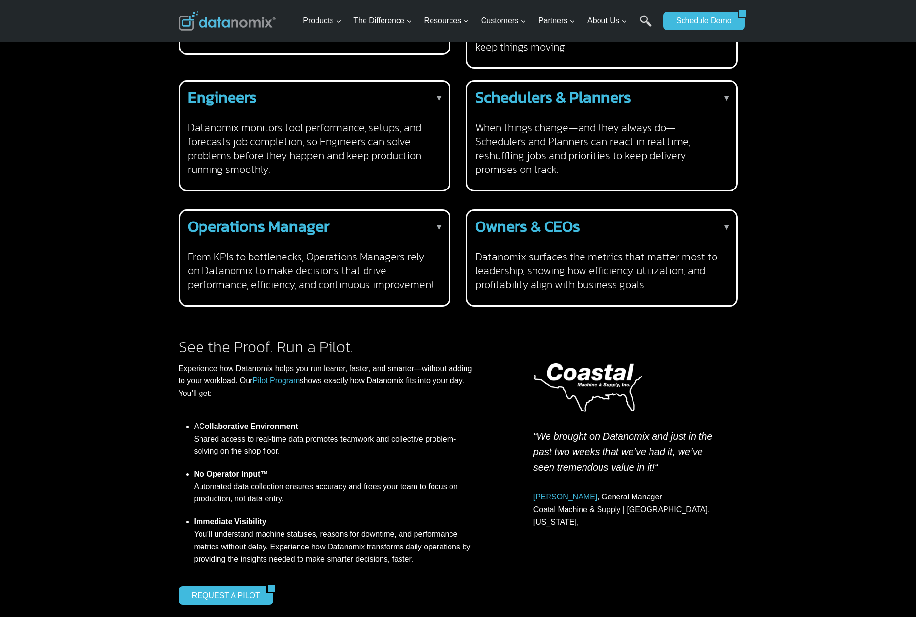
scroll to position [648, 0]
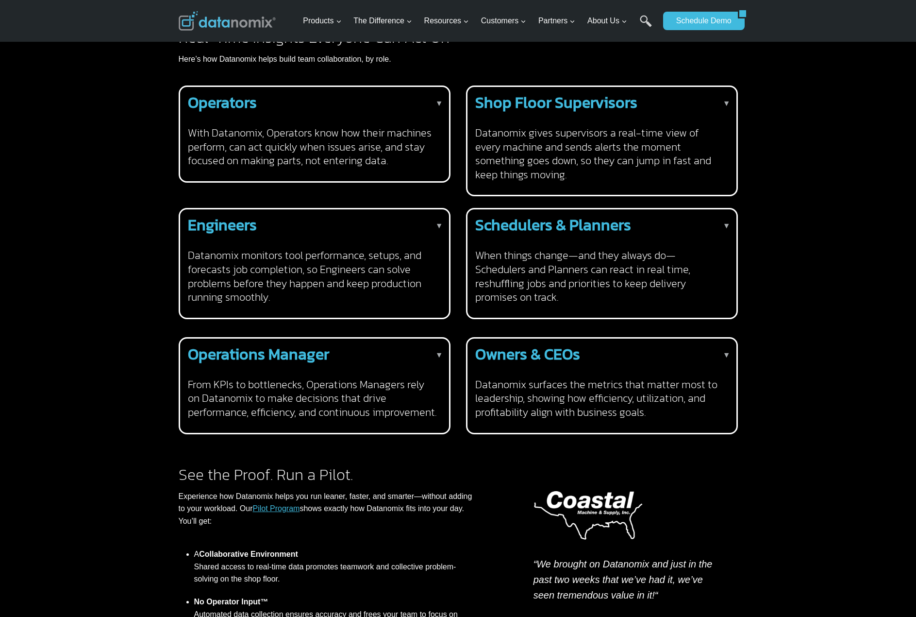
click at [602, 249] on h4 "When things change—and they always do—Schedulers and Planners can react in real…" at bounding box center [600, 276] width 250 height 55
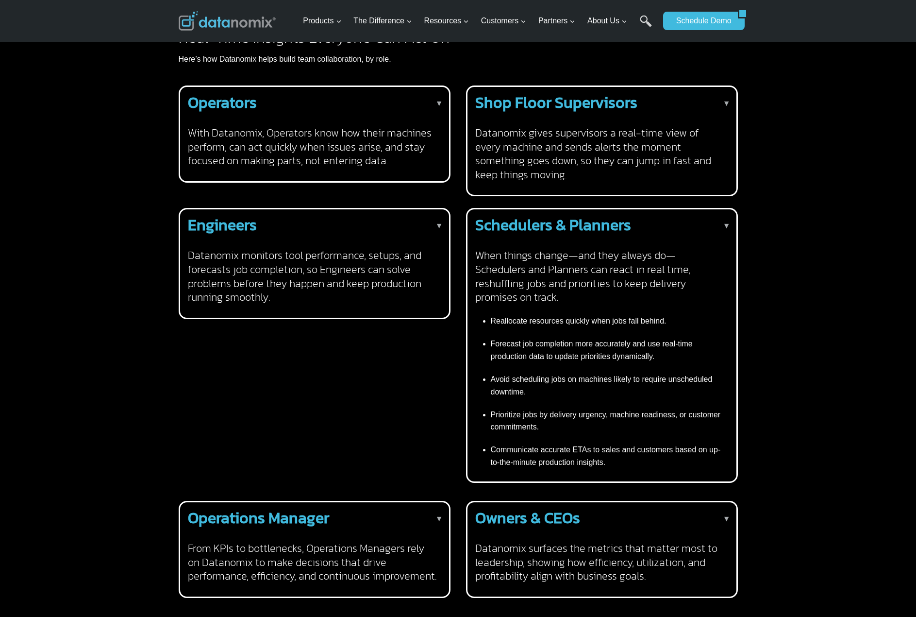
click at [602, 249] on h4 "When things change—and they always do—Schedulers and Planners can react in real…" at bounding box center [600, 276] width 250 height 55
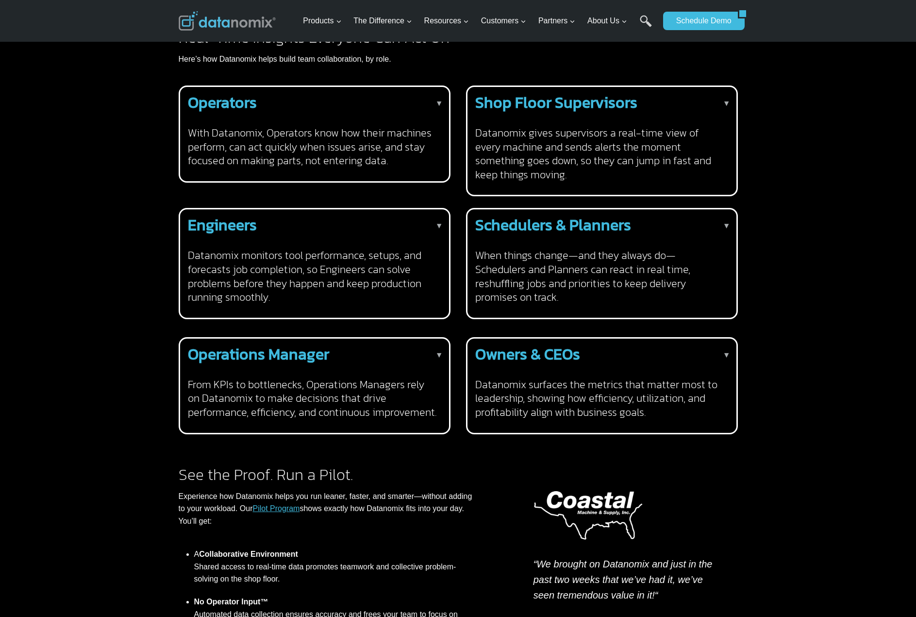
click at [328, 252] on h4 "Datanomix monitors tool performance, setups, and forecasts job completion, so E…" at bounding box center [313, 276] width 250 height 55
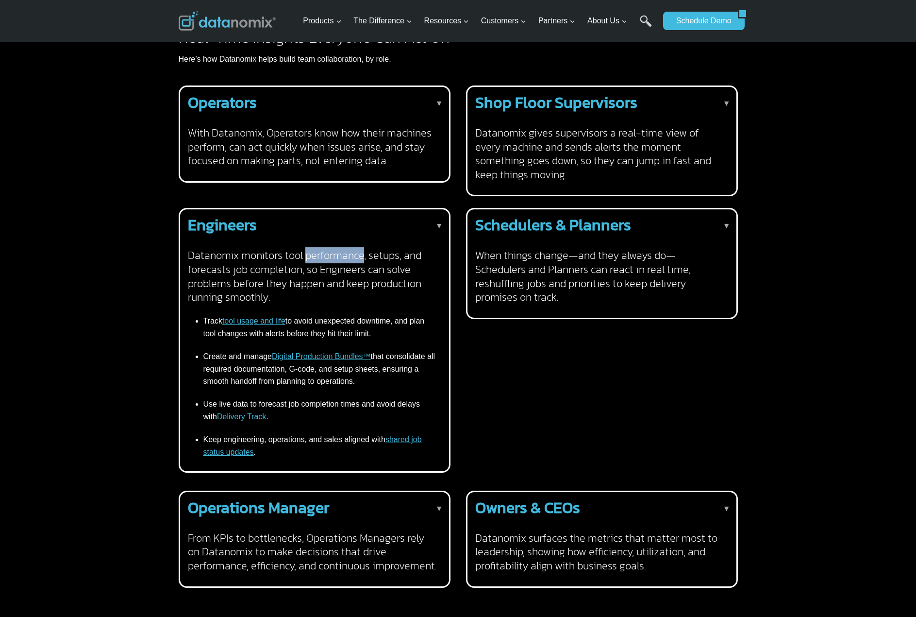
click at [328, 252] on h4 "Datanomix monitors tool performance, setups, and forecasts job completion, so E…" at bounding box center [313, 276] width 250 height 55
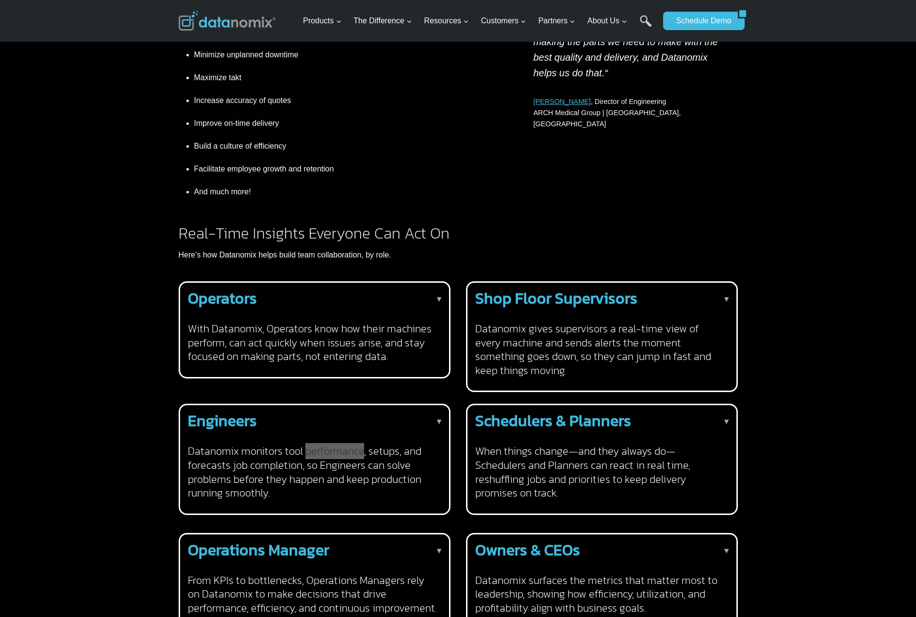
scroll to position [546, 0]
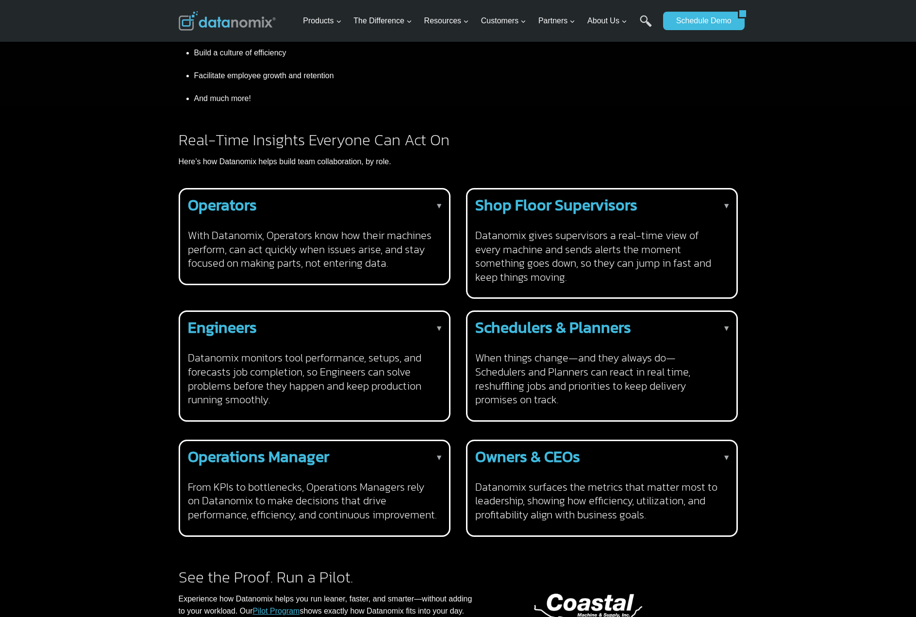
click at [331, 239] on h4 "With Datanomix, Operators know how their machines perform, can act quickly when…" at bounding box center [313, 250] width 250 height 42
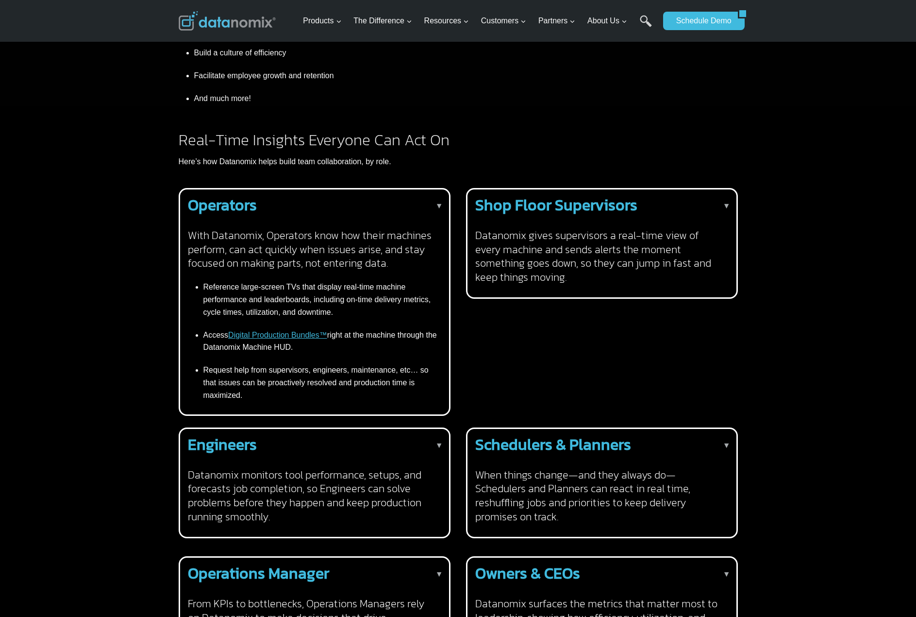
click at [560, 229] on h4 "Datanomix gives supervisors a real-time view of every machine and sends alerts …" at bounding box center [600, 256] width 250 height 55
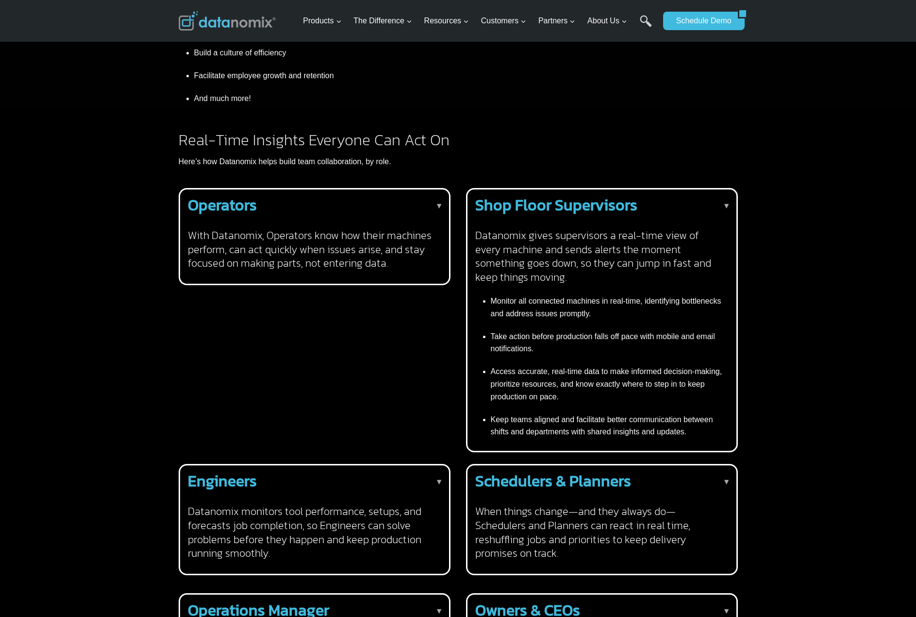
click at [560, 229] on h4 "Datanomix gives supervisors a real-time view of every machine and sends alerts …" at bounding box center [600, 256] width 250 height 55
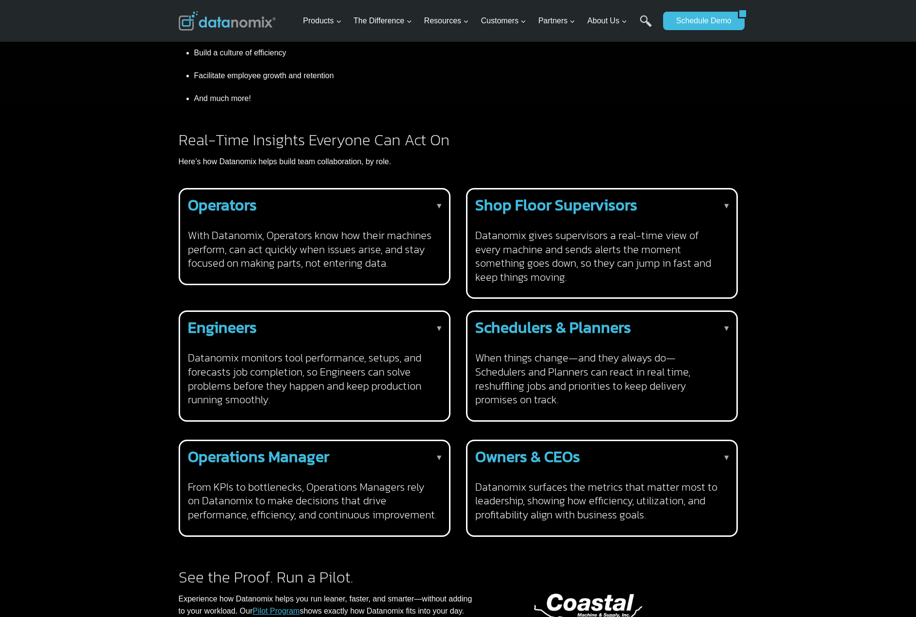
click at [362, 356] on h4 "Datanomix monitors tool performance, setups, and forecasts job completion, so E…" at bounding box center [313, 378] width 250 height 55
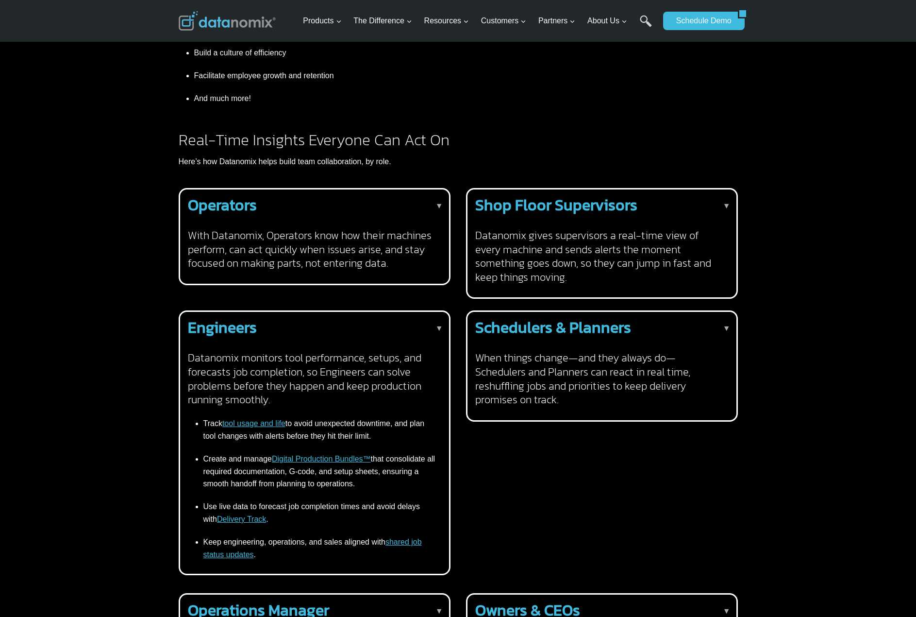
click at [362, 356] on h4 "Datanomix monitors tool performance, setups, and forecasts job completion, so E…" at bounding box center [313, 378] width 250 height 55
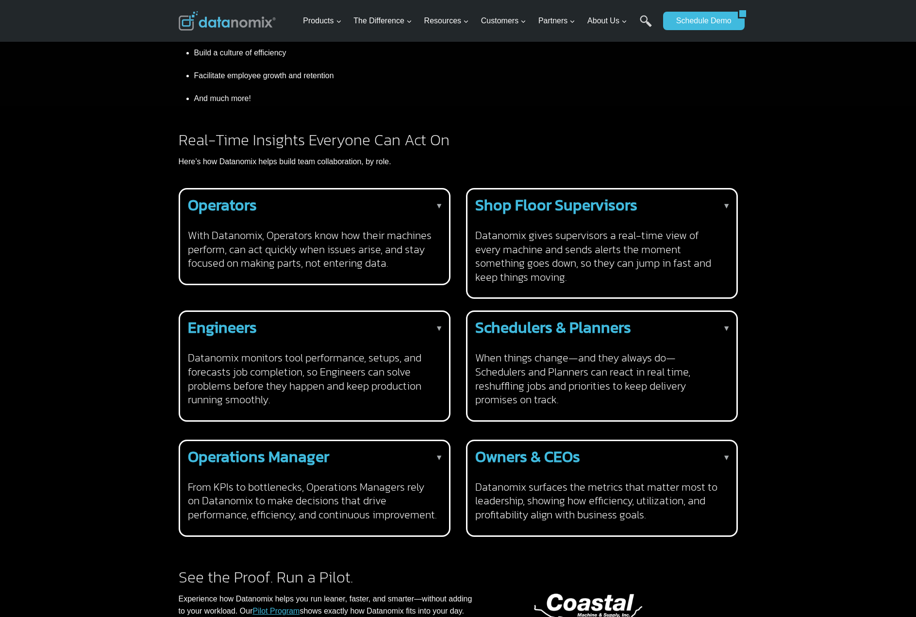
click at [345, 250] on h4 "With Datanomix, Operators know how their machines perform, can act quickly when…" at bounding box center [313, 250] width 250 height 42
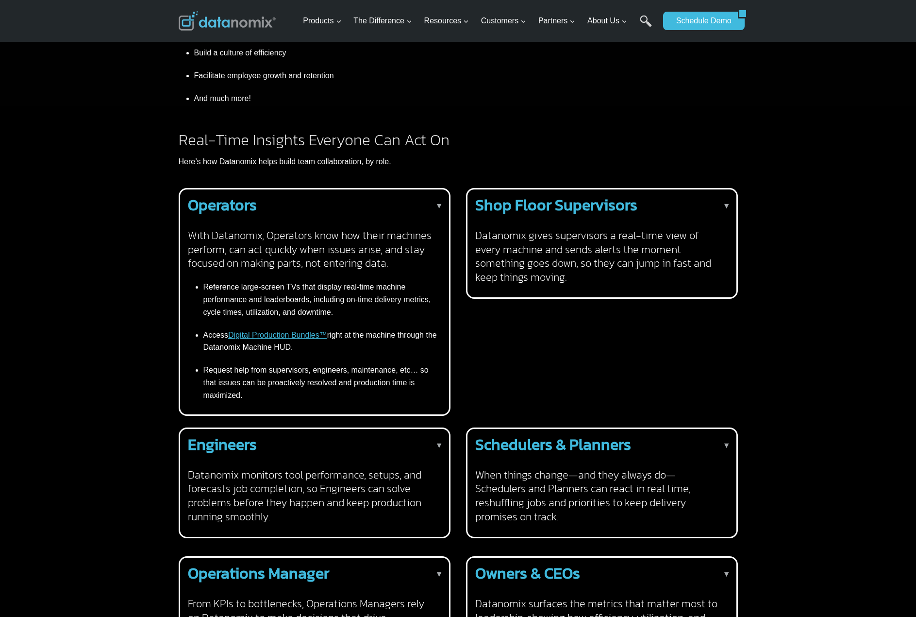
click at [595, 238] on h4 "Datanomix gives supervisors a real-time view of every machine and sends alerts …" at bounding box center [600, 256] width 250 height 55
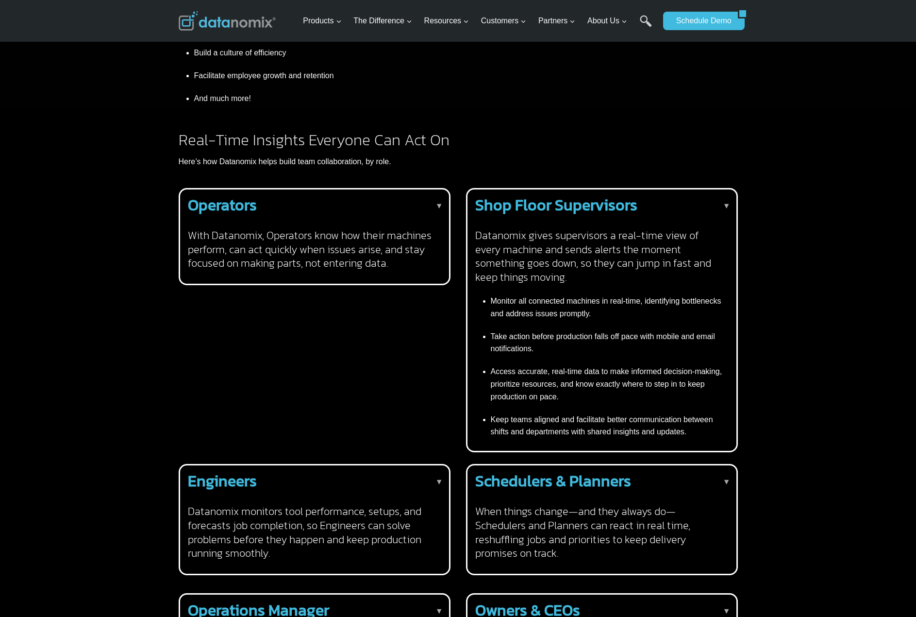
click at [593, 235] on h4 "Datanomix gives supervisors a real-time view of every machine and sends alerts …" at bounding box center [600, 256] width 250 height 55
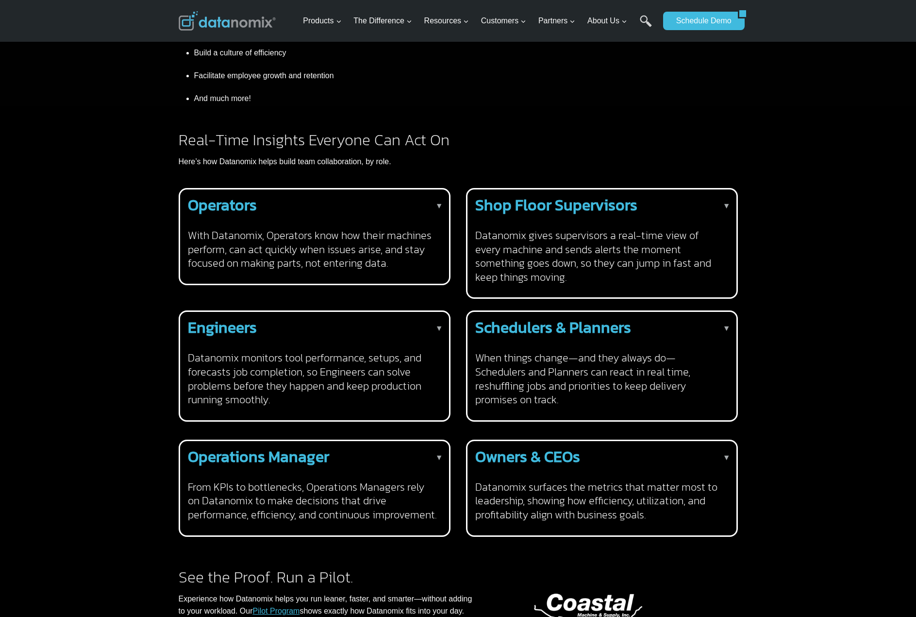
click at [600, 449] on h2 "Owners & CEOs" at bounding box center [600, 457] width 250 height 16
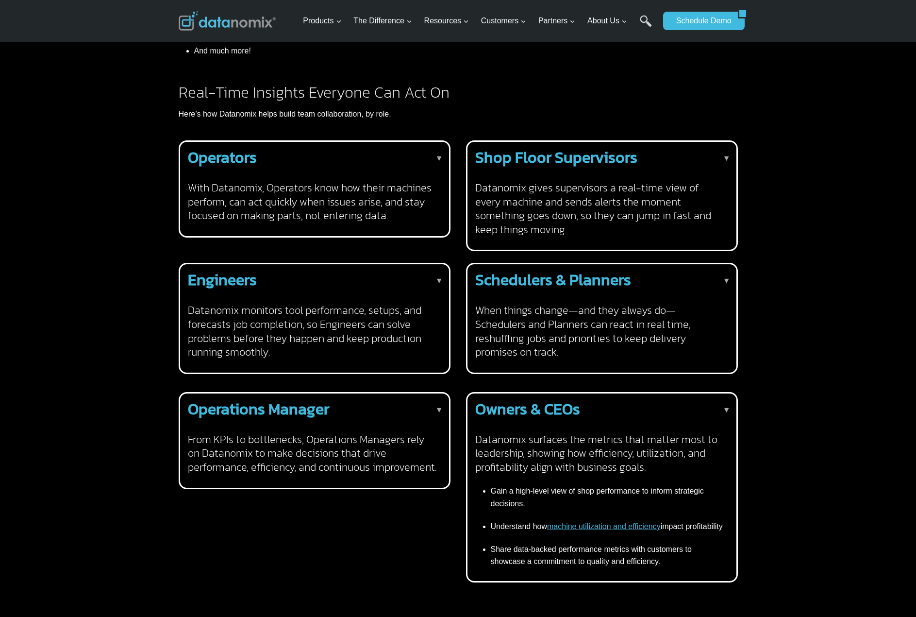
scroll to position [622, 0]
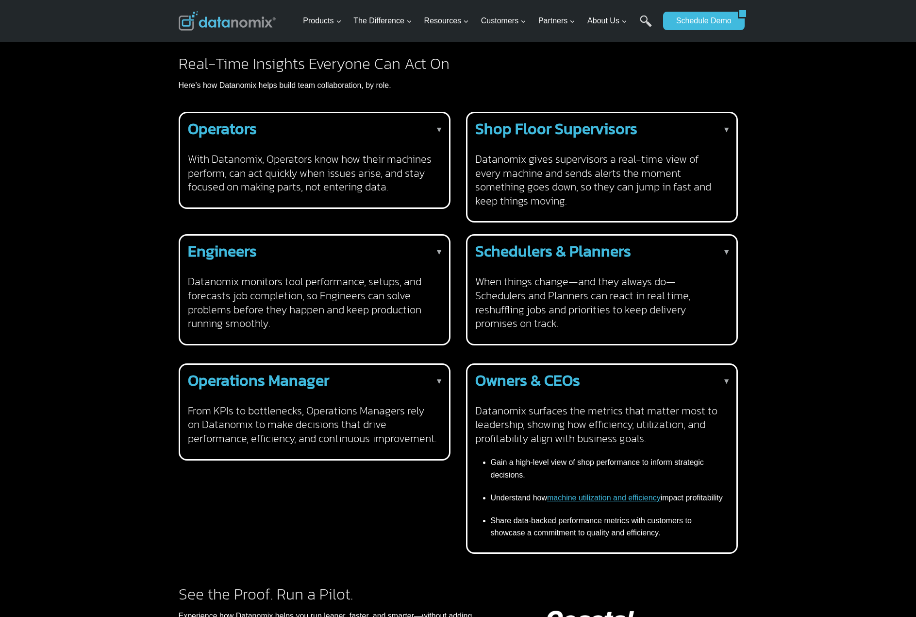
click at [581, 256] on div "Schedulers & Planners ▼ When things change—and they always do—Schedulers and Pl…" at bounding box center [600, 286] width 250 height 87
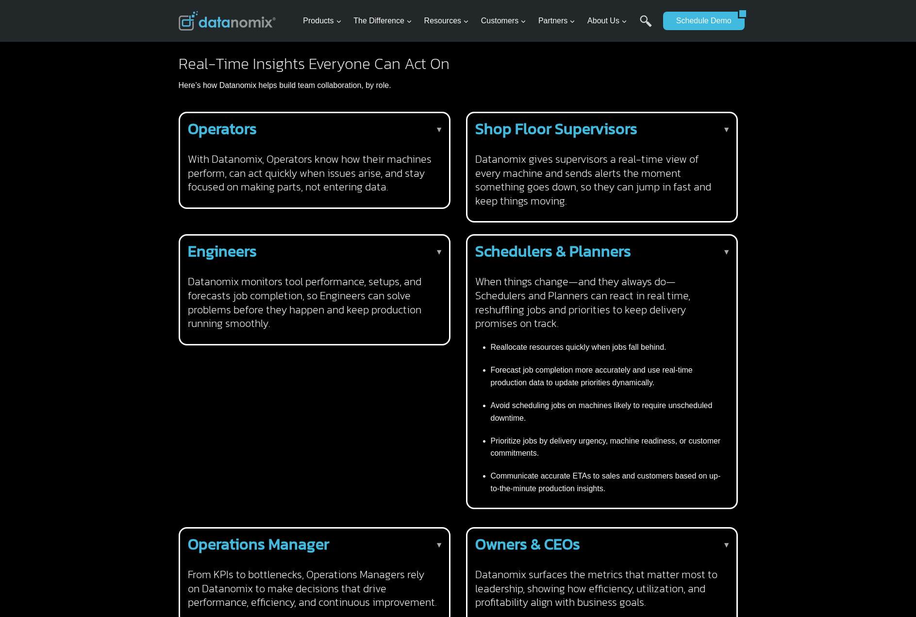
click at [581, 256] on div "Schedulers & Planners ▼ When things change—and they always do—Schedulers and Pl…" at bounding box center [600, 371] width 250 height 256
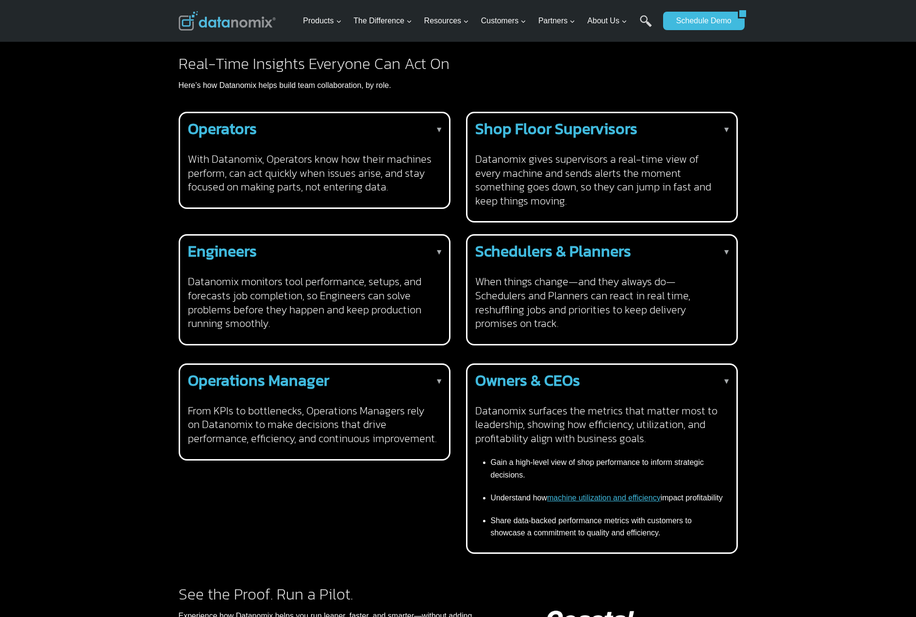
click at [348, 409] on h4 "From KPIs to bottlenecks, Operations Managers rely on Datanomix to make decisio…" at bounding box center [313, 425] width 250 height 42
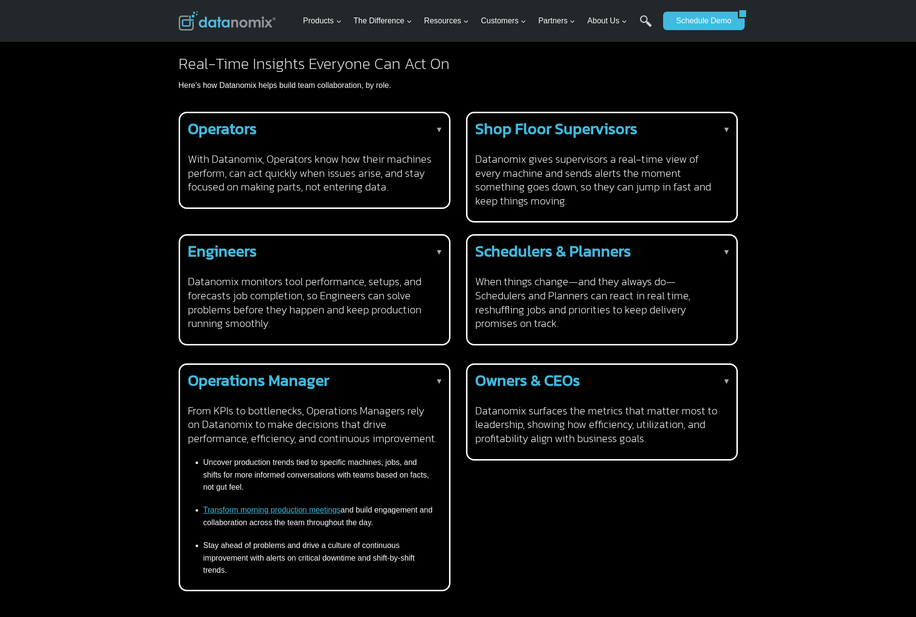
click at [357, 419] on h4 "From KPIs to bottlenecks, Operations Managers rely on Datanomix to make decisio…" at bounding box center [313, 425] width 250 height 42
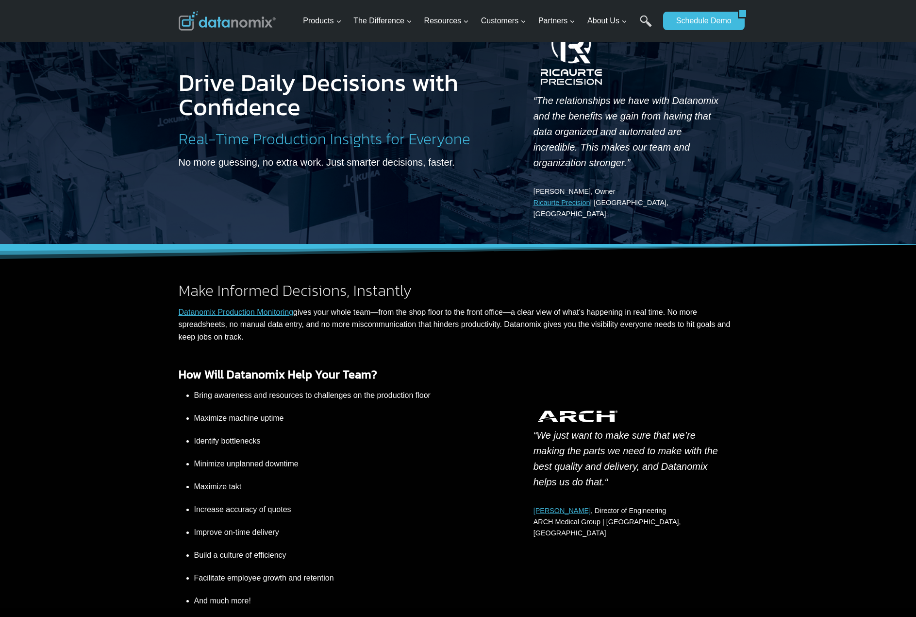
scroll to position [0, 0]
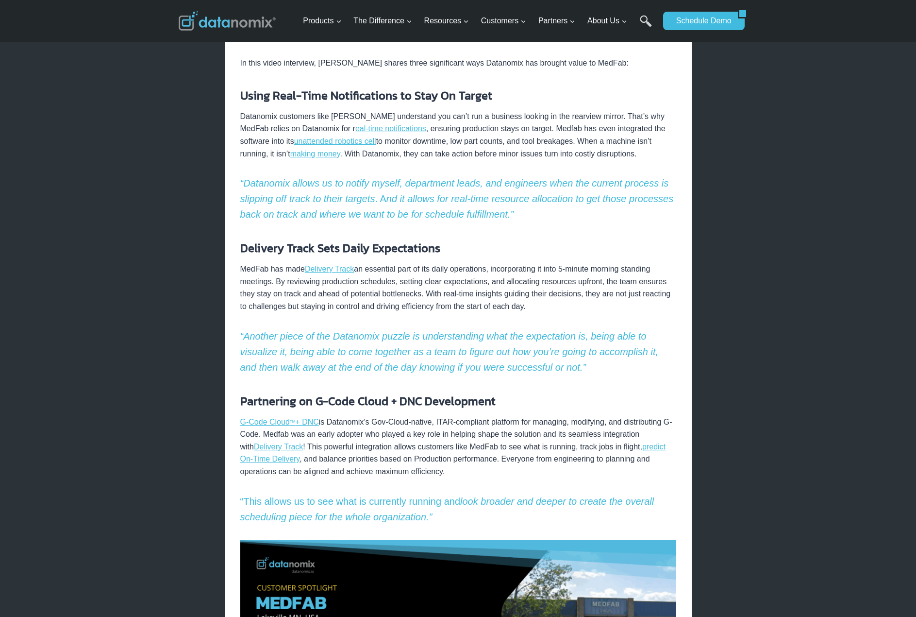
scroll to position [659, 0]
click at [503, 501] on p "“This allows us to see what is currently running and look broader and deeper to…" at bounding box center [458, 509] width 436 height 31
drag, startPoint x: 449, startPoint y: 501, endPoint x: 229, endPoint y: 485, distance: 220.5
click at [229, 485] on div "Home / Datanomix Customer Stories / VIDEO: How Datanomix and MedFab Collaborate…" at bounding box center [458, 314] width 467 height 1622
copy p "“This allows us to see what is currently running and look broader and deeper to…"
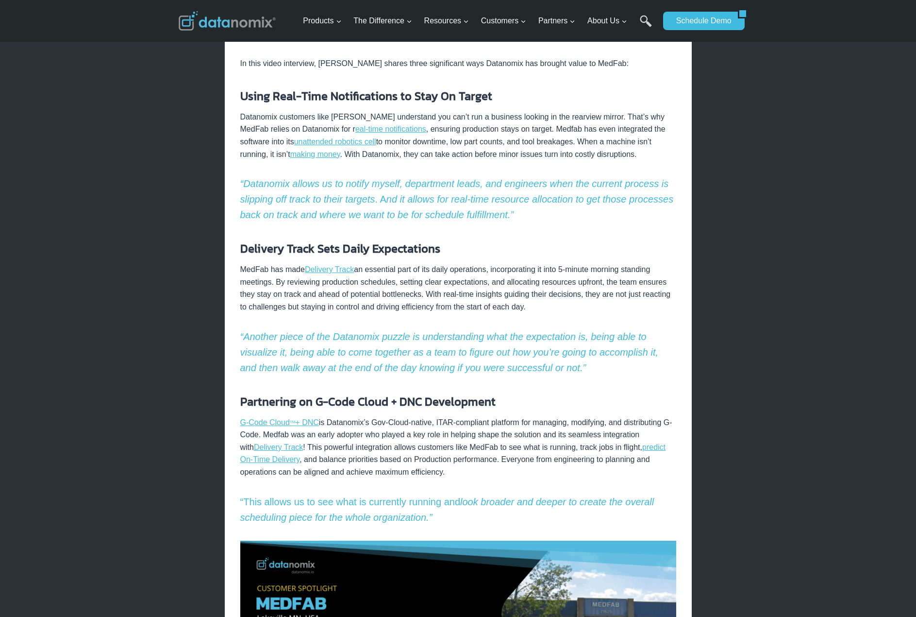
click at [755, 402] on div "× Home / Datanomix Customer Stories / VIDEO: How Datanomix and MedFab Collabora…" at bounding box center [458, 421] width 916 height 2160
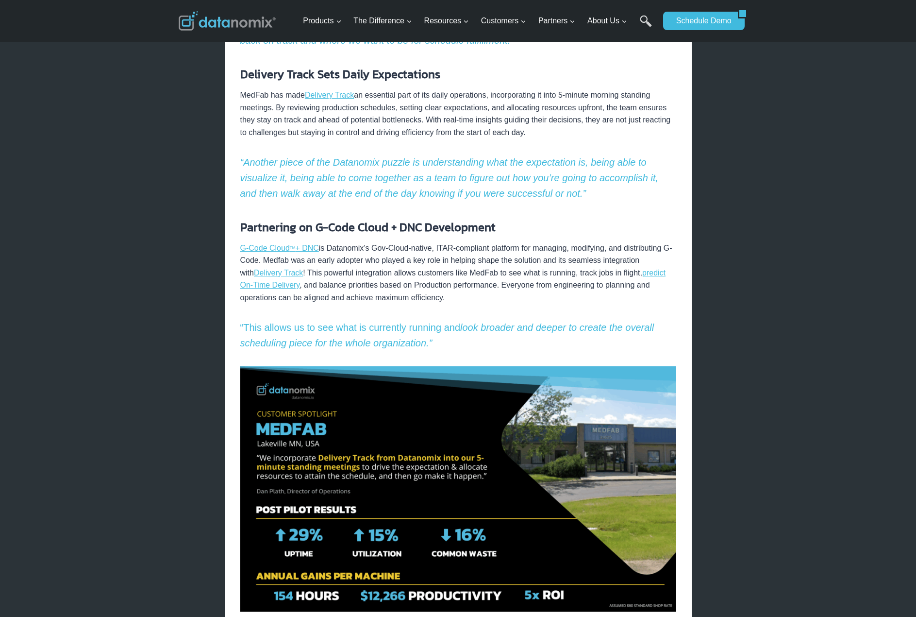
scroll to position [574, 0]
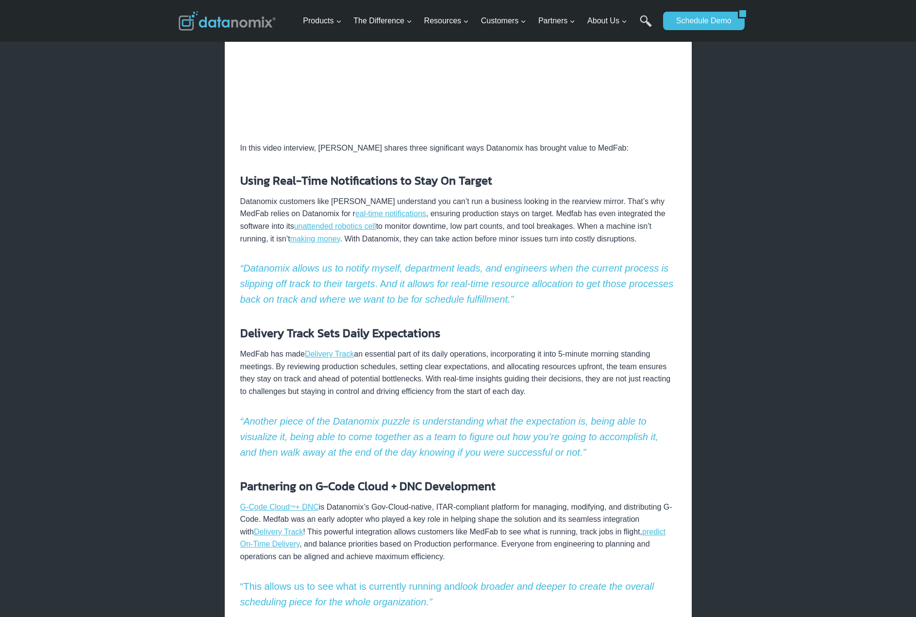
click at [456, 579] on p "“This allows us to see what is currently running and look broader and deeper to…" at bounding box center [458, 593] width 436 height 31
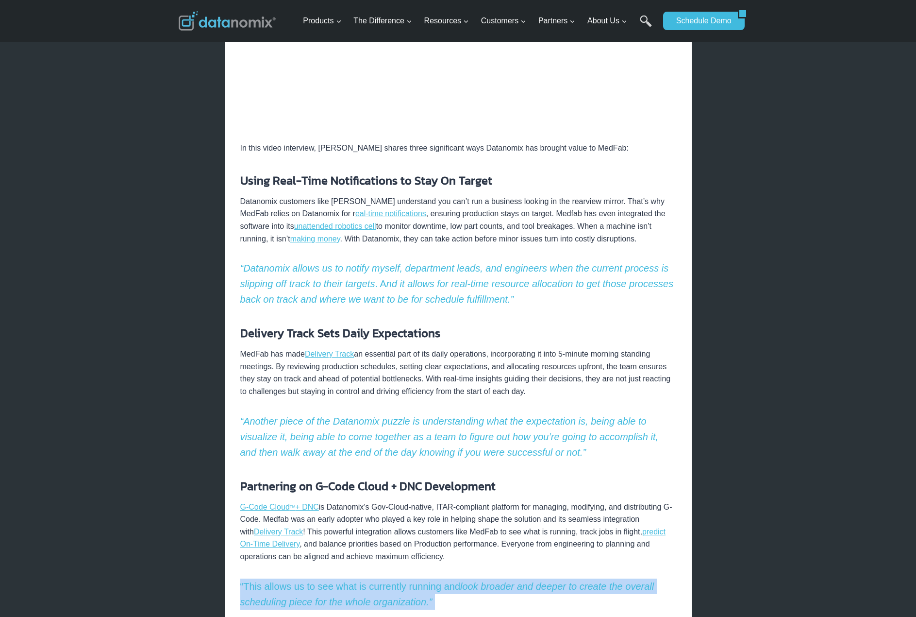
drag, startPoint x: 442, startPoint y: 595, endPoint x: 233, endPoint y: 563, distance: 211.7
click at [233, 563] on div "Home / Datanomix Customer Stories / VIDEO: How Datanomix and MedFab Collaborate…" at bounding box center [458, 399] width 467 height 1622
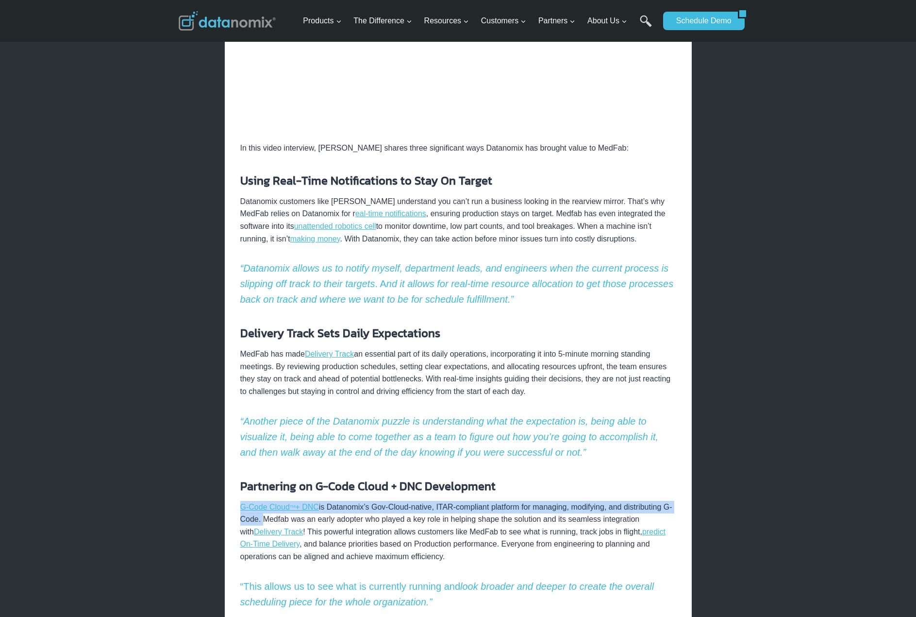
drag, startPoint x: 236, startPoint y: 491, endPoint x: 313, endPoint y: 502, distance: 77.5
click at [313, 502] on div "Home / Datanomix Customer Stories / VIDEO: How Datanomix and MedFab Collaborate…" at bounding box center [458, 399] width 467 height 1622
copy p "G-Code Cloud TM + DNC is Datanomix’s Gov-Cloud-native, ITAR-compliant platform …"
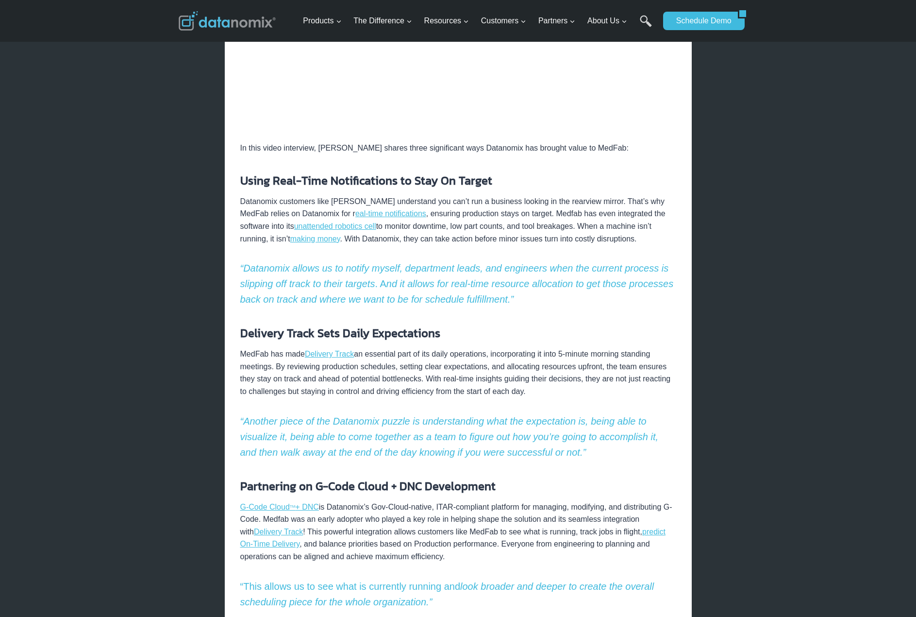
click at [387, 512] on p "G-Code Cloud TM + DNC is Datanomix’s Gov-Cloud-native, ITAR-compliant platform …" at bounding box center [458, 532] width 436 height 62
drag, startPoint x: 378, startPoint y: 492, endPoint x: 498, endPoint y: 494, distance: 120.4
click at [498, 501] on p "G-Code Cloud TM + DNC is Datanomix’s Gov-Cloud-native, ITAR-compliant platform …" at bounding box center [458, 532] width 436 height 62
copy p "Gov-Cloud-native, ITAR-compliant"
drag, startPoint x: 529, startPoint y: 504, endPoint x: 513, endPoint y: 499, distance: 16.4
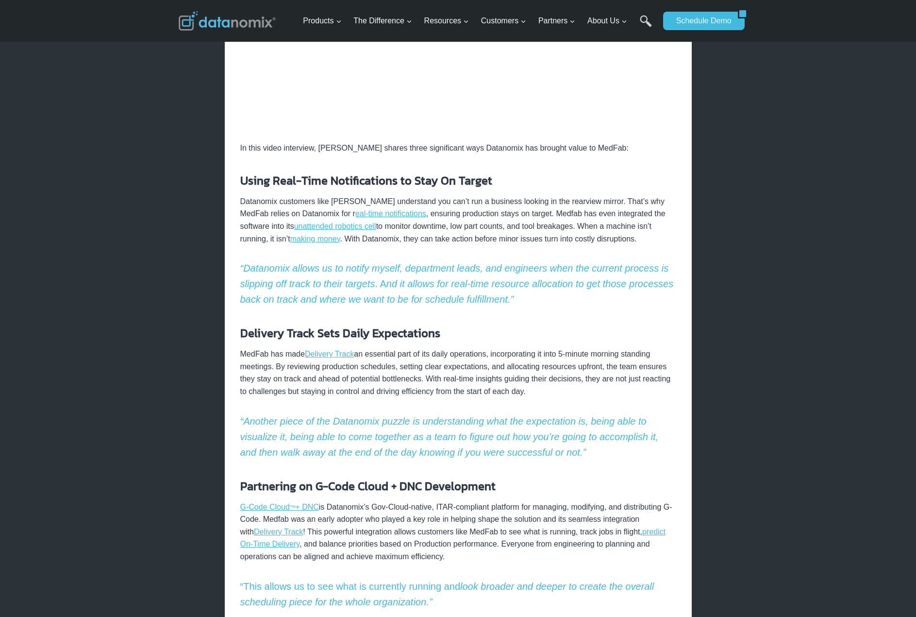
click at [529, 504] on p "G-Code Cloud TM + DNC is Datanomix’s Gov-Cloud-native, ITAR-compliant platform …" at bounding box center [458, 532] width 436 height 62
drag, startPoint x: 502, startPoint y: 492, endPoint x: 308, endPoint y: 501, distance: 193.9
click at [308, 501] on p "G-Code Cloud TM + DNC is Datanomix’s Gov-Cloud-native, ITAR-compliant platform …" at bounding box center [458, 532] width 436 height 62
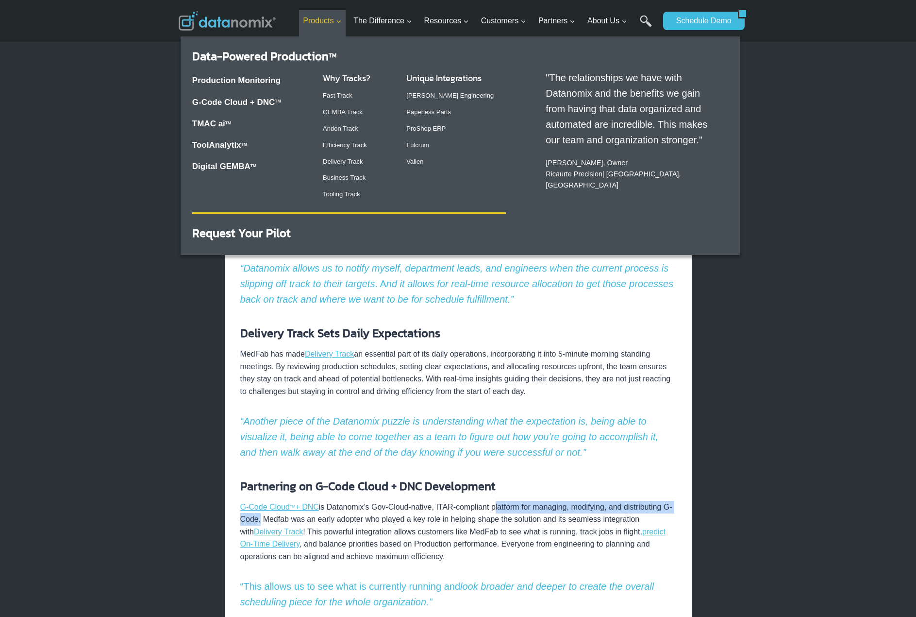
copy p "platform for managing, modifying, and distributing G-Code"
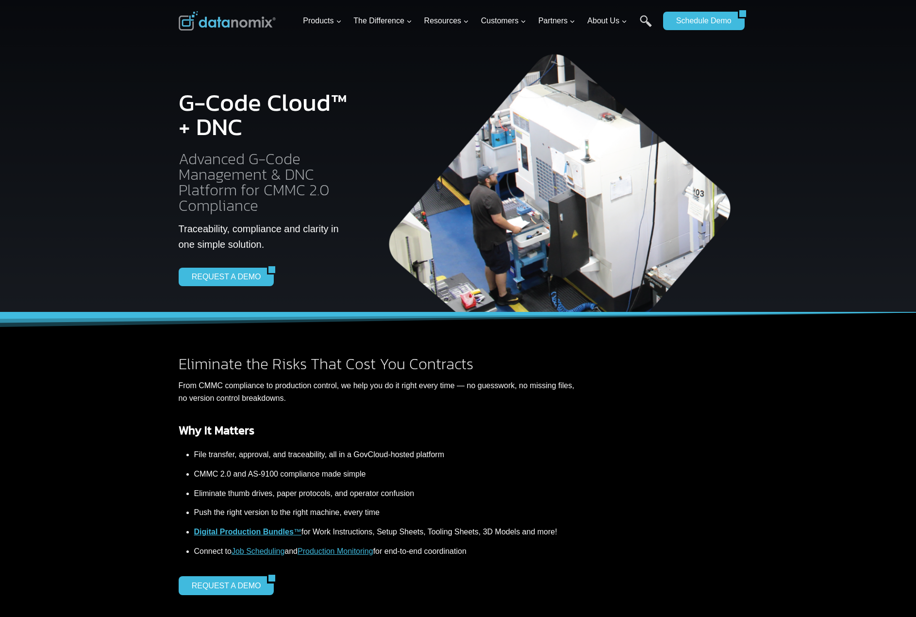
click at [817, 200] on div at bounding box center [458, 156] width 916 height 312
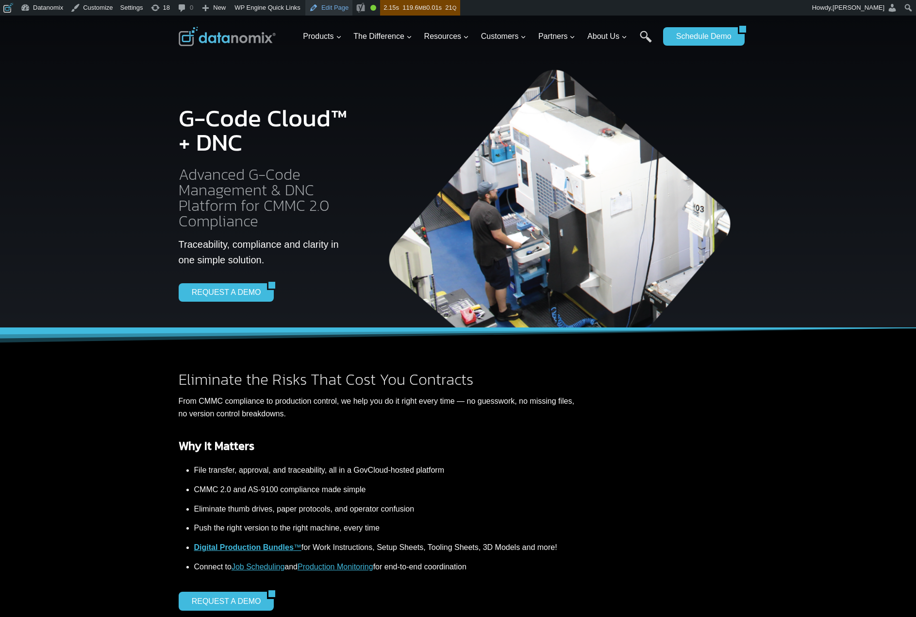
click at [330, 6] on link "Edit Page" at bounding box center [328, 8] width 47 height 16
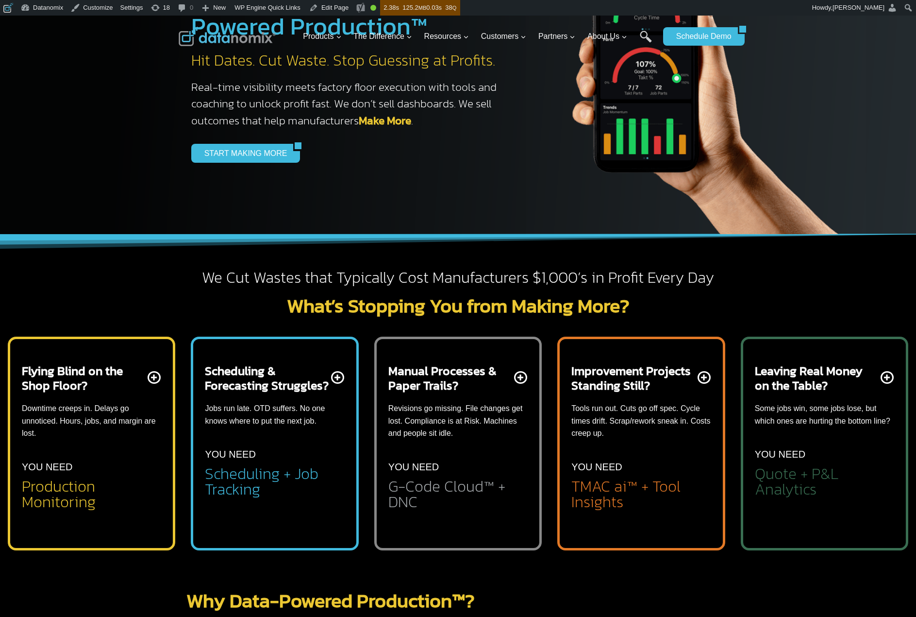
scroll to position [237, 0]
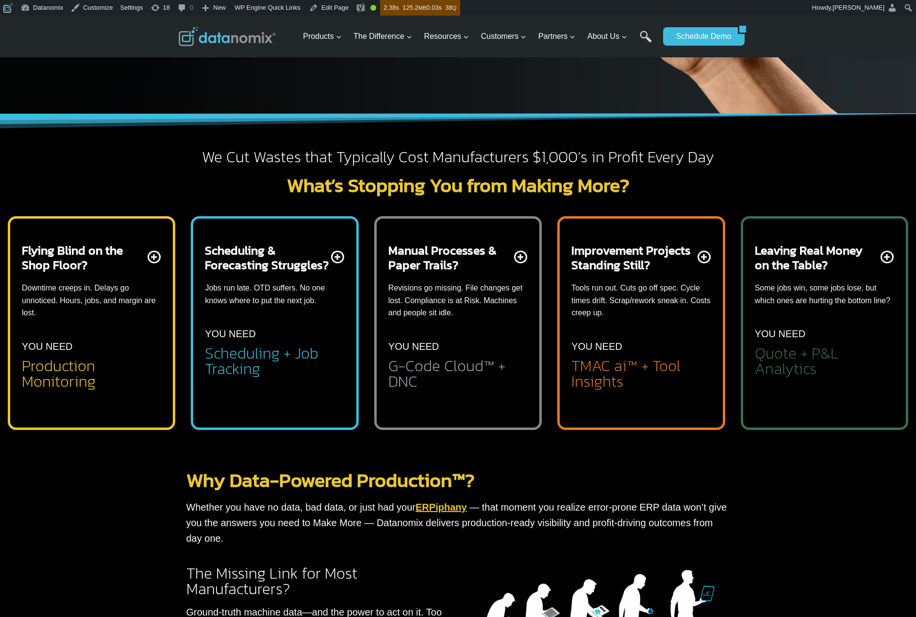
click at [466, 362] on h2 "G-Code Cloud™ + DNC" at bounding box center [457, 373] width 139 height 31
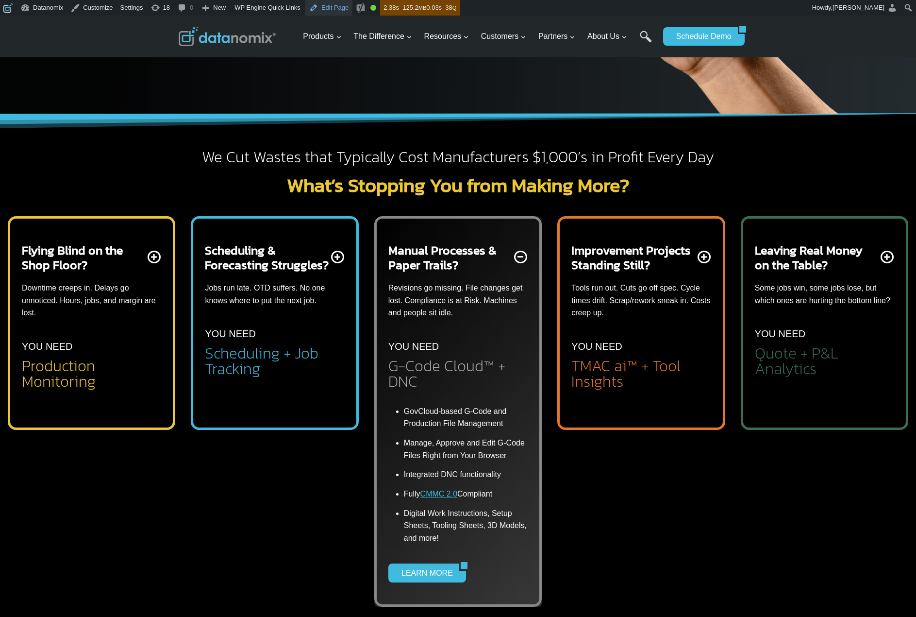
click at [327, 10] on link "Edit Page" at bounding box center [328, 8] width 47 height 16
